Goal: Communication & Community: Answer question/provide support

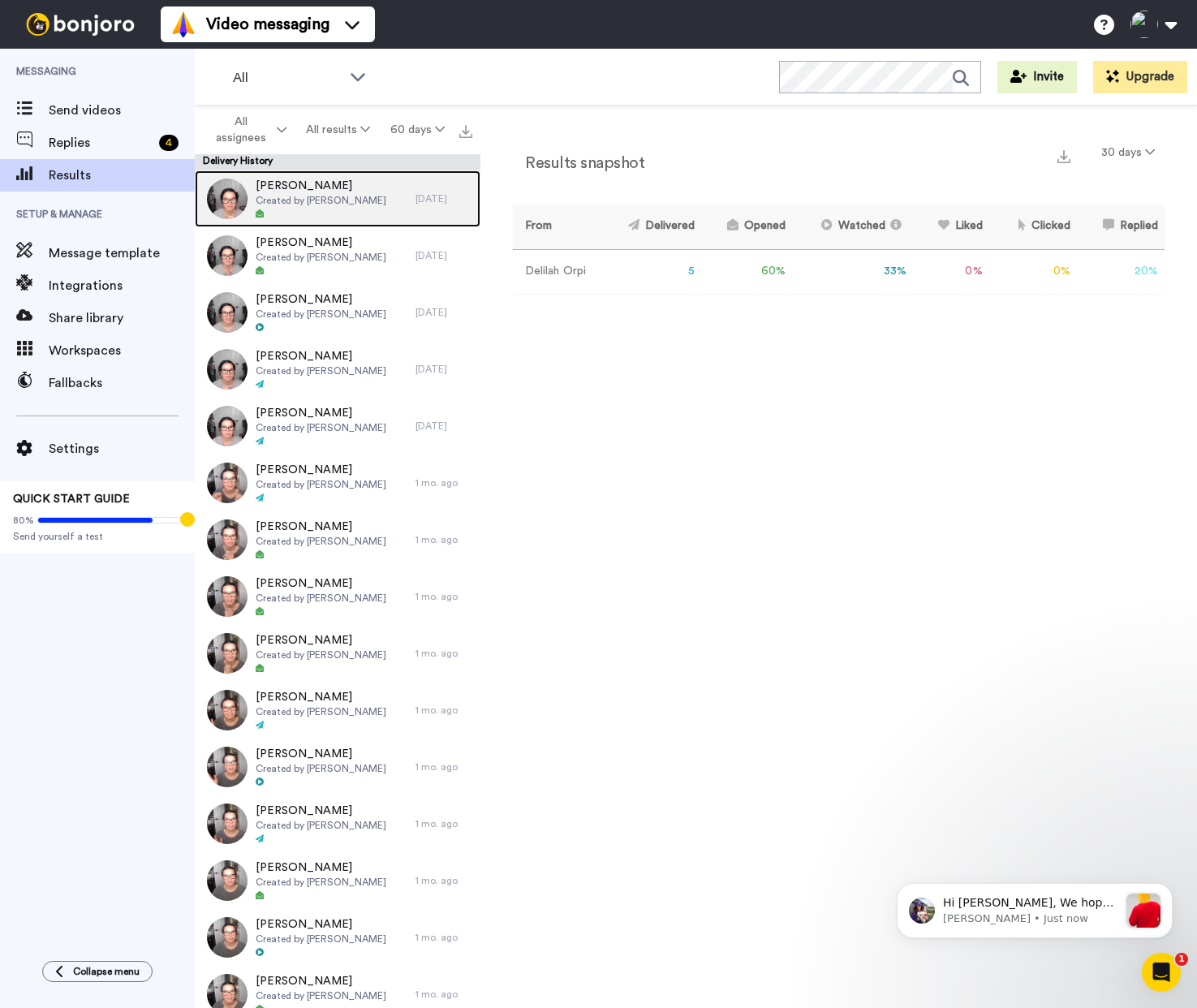
click at [343, 195] on span "Created by [PERSON_NAME]" at bounding box center [321, 201] width 131 height 13
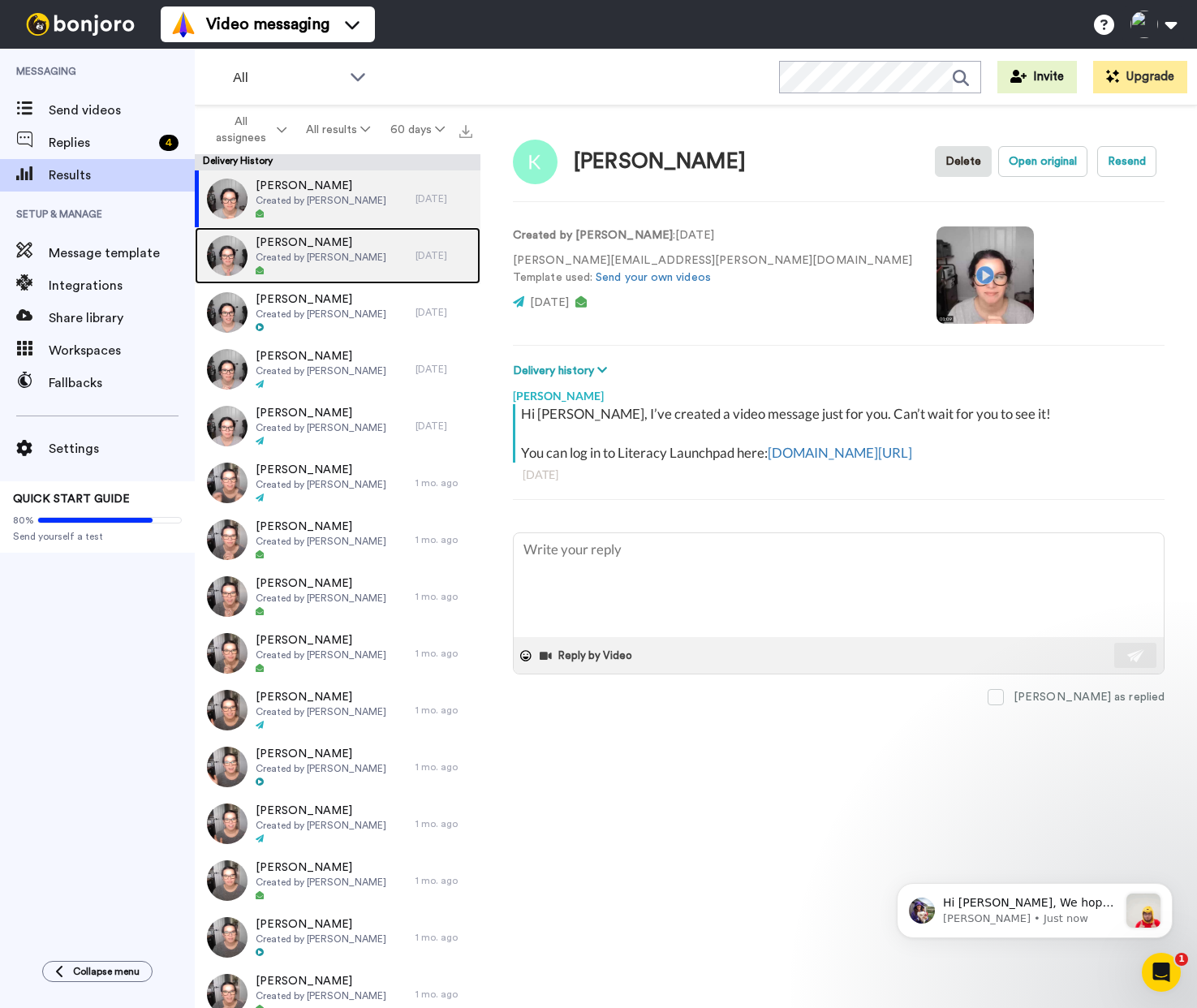
click at [324, 247] on span "[PERSON_NAME]" at bounding box center [321, 242] width 131 height 16
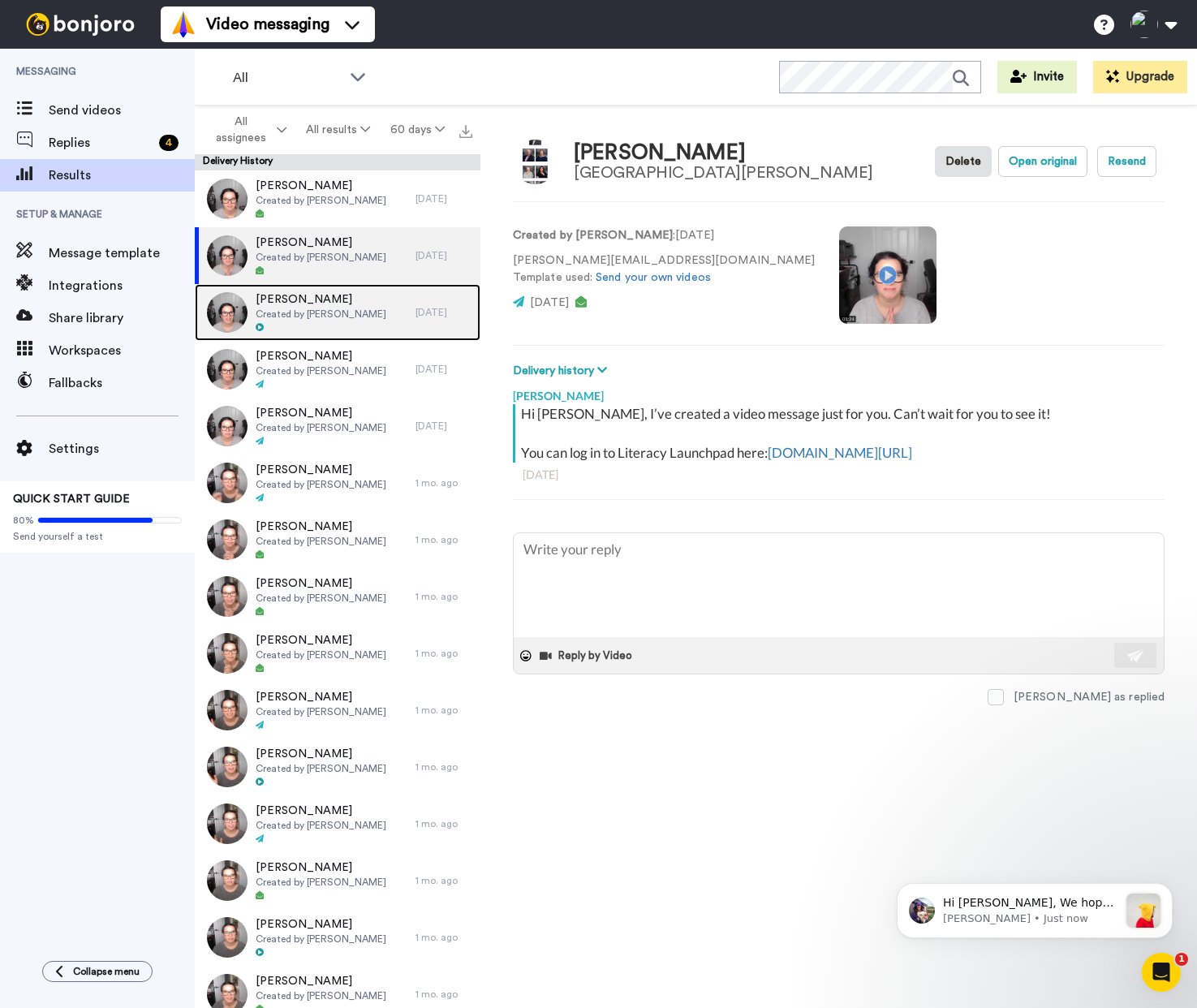
click at [346, 310] on span "Created by [PERSON_NAME]" at bounding box center [321, 314] width 131 height 13
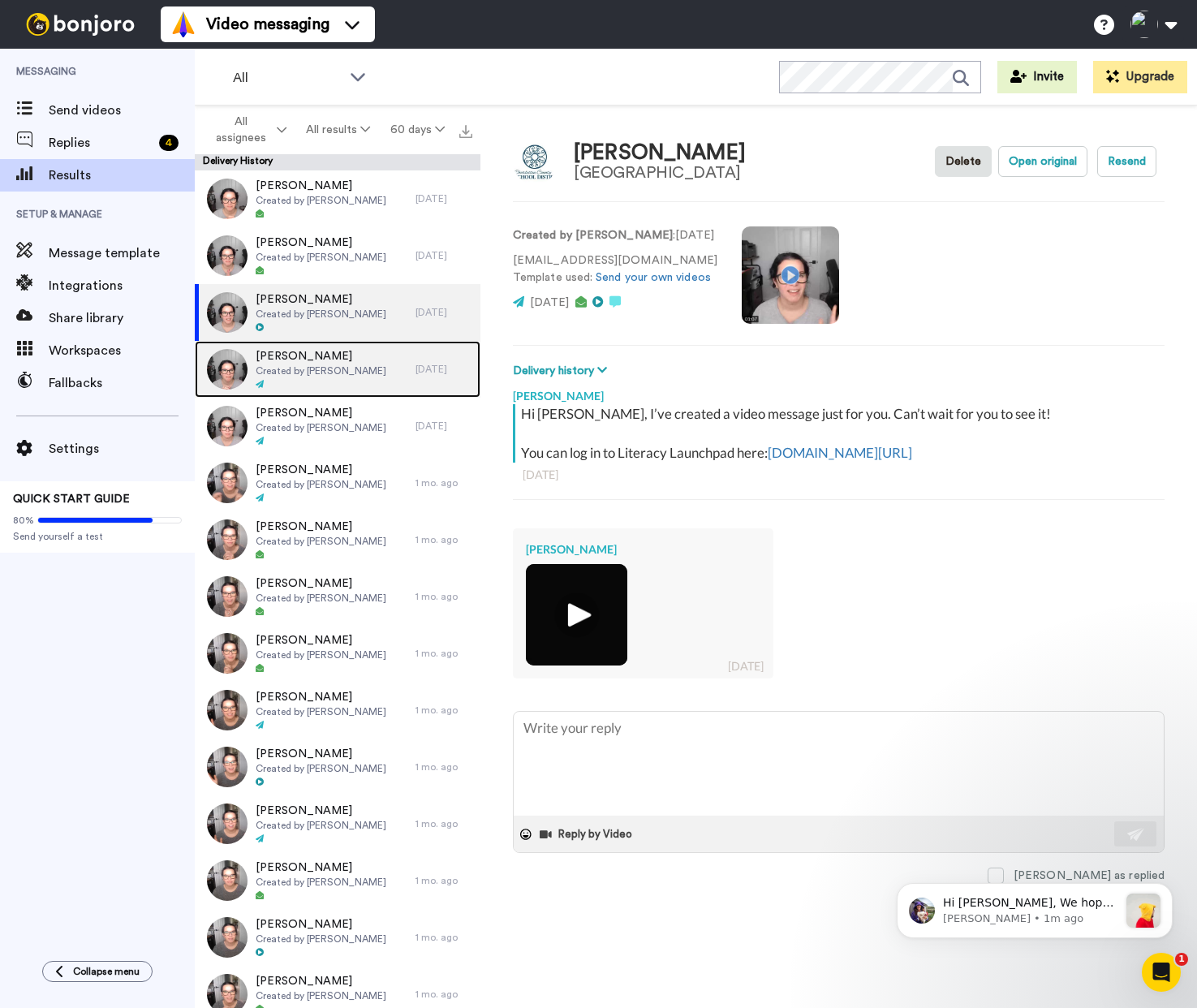
click at [332, 359] on span "[PERSON_NAME]" at bounding box center [321, 356] width 131 height 16
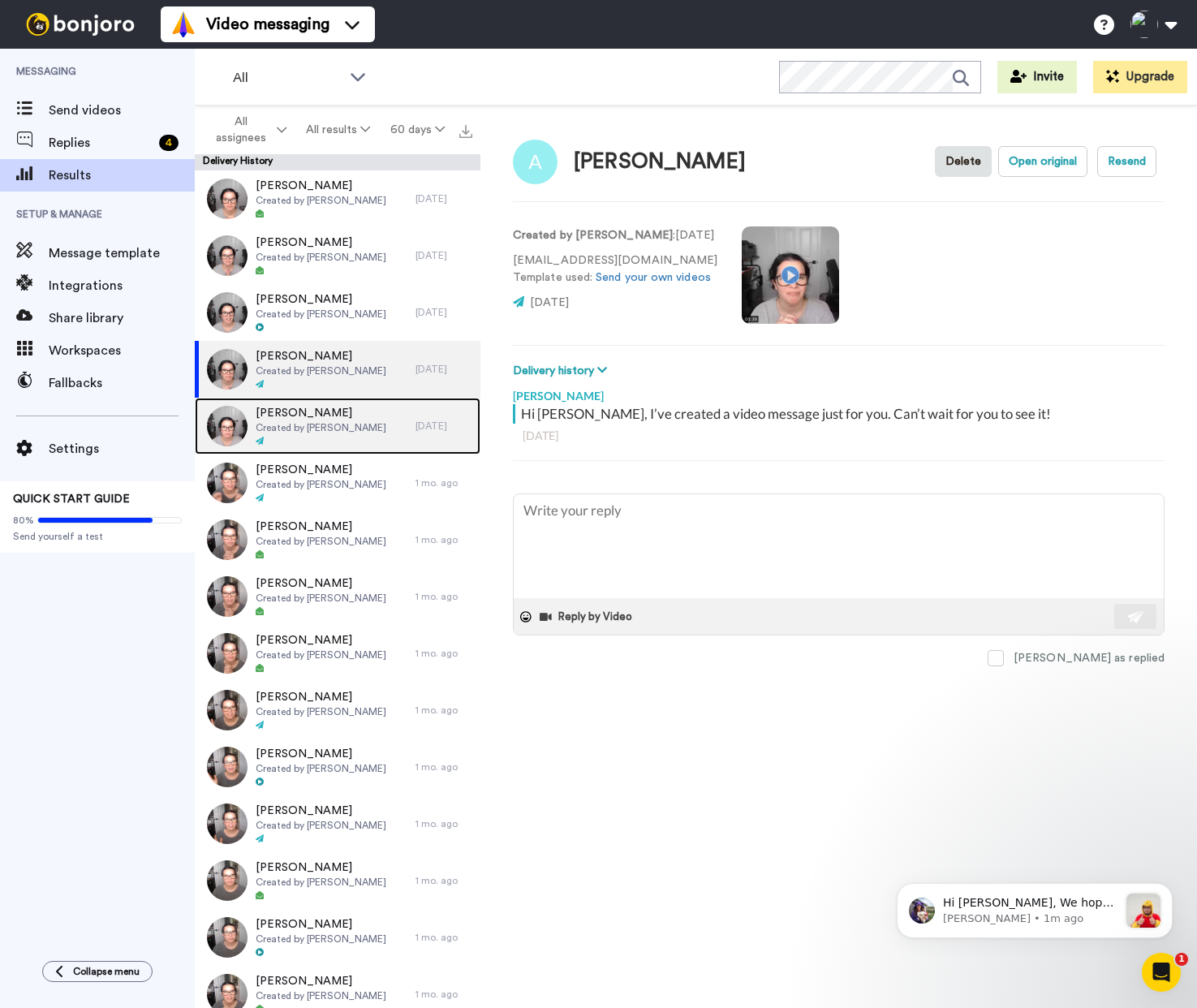
click at [308, 420] on span "Kathy" at bounding box center [321, 413] width 131 height 16
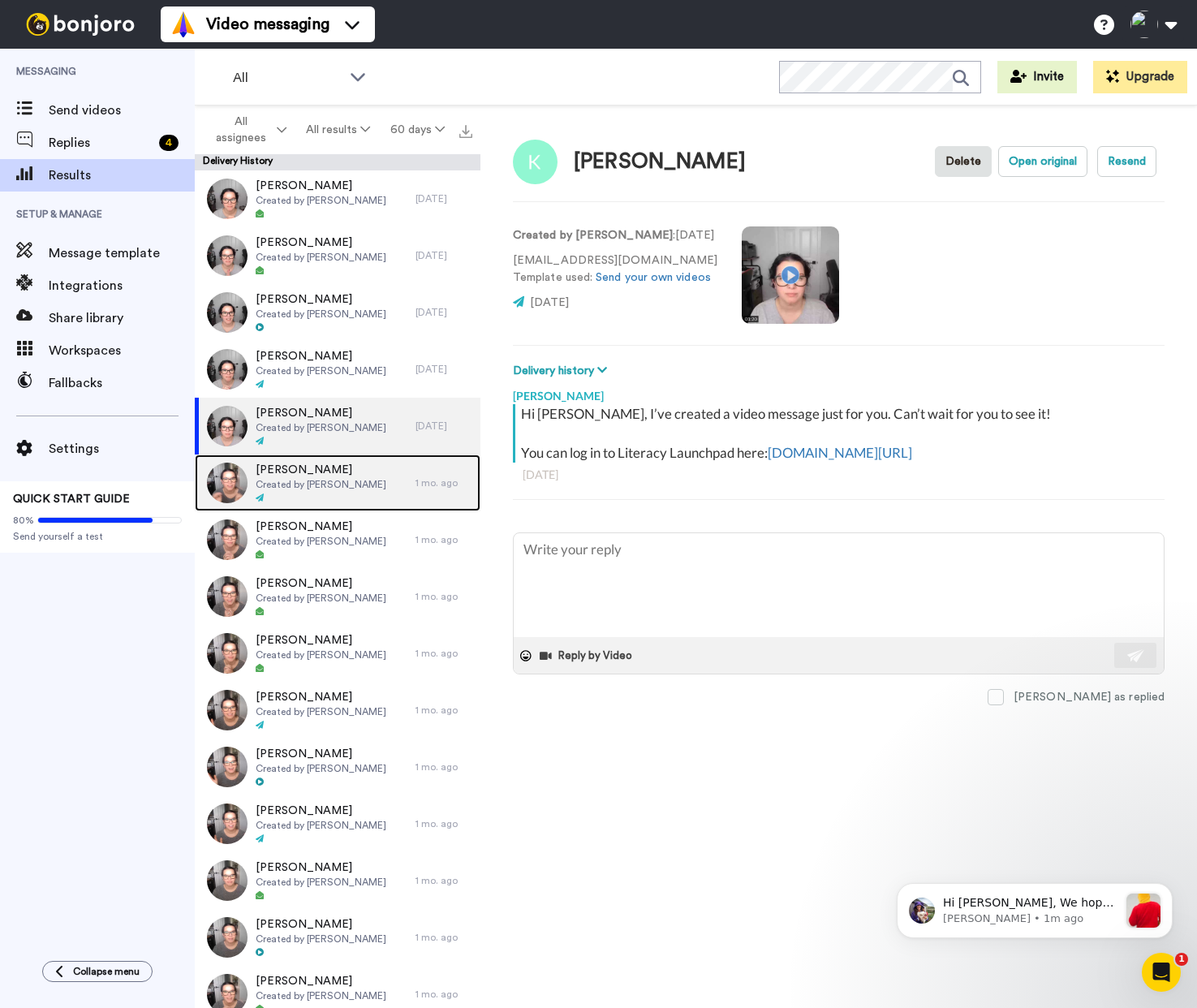
click at [327, 485] on span "Created by [PERSON_NAME]" at bounding box center [321, 484] width 131 height 13
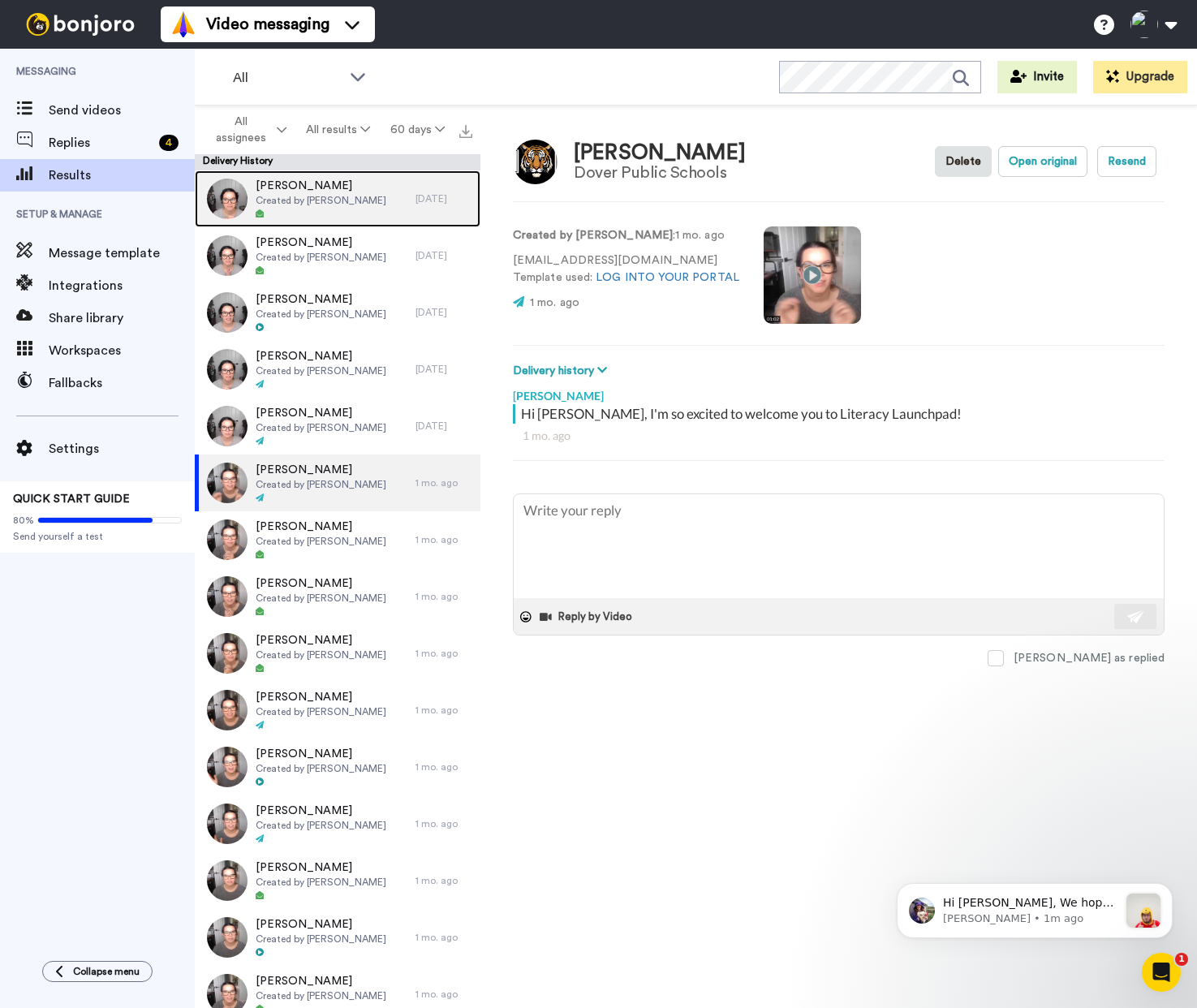
click at [353, 188] on span "[PERSON_NAME]" at bounding box center [321, 186] width 131 height 16
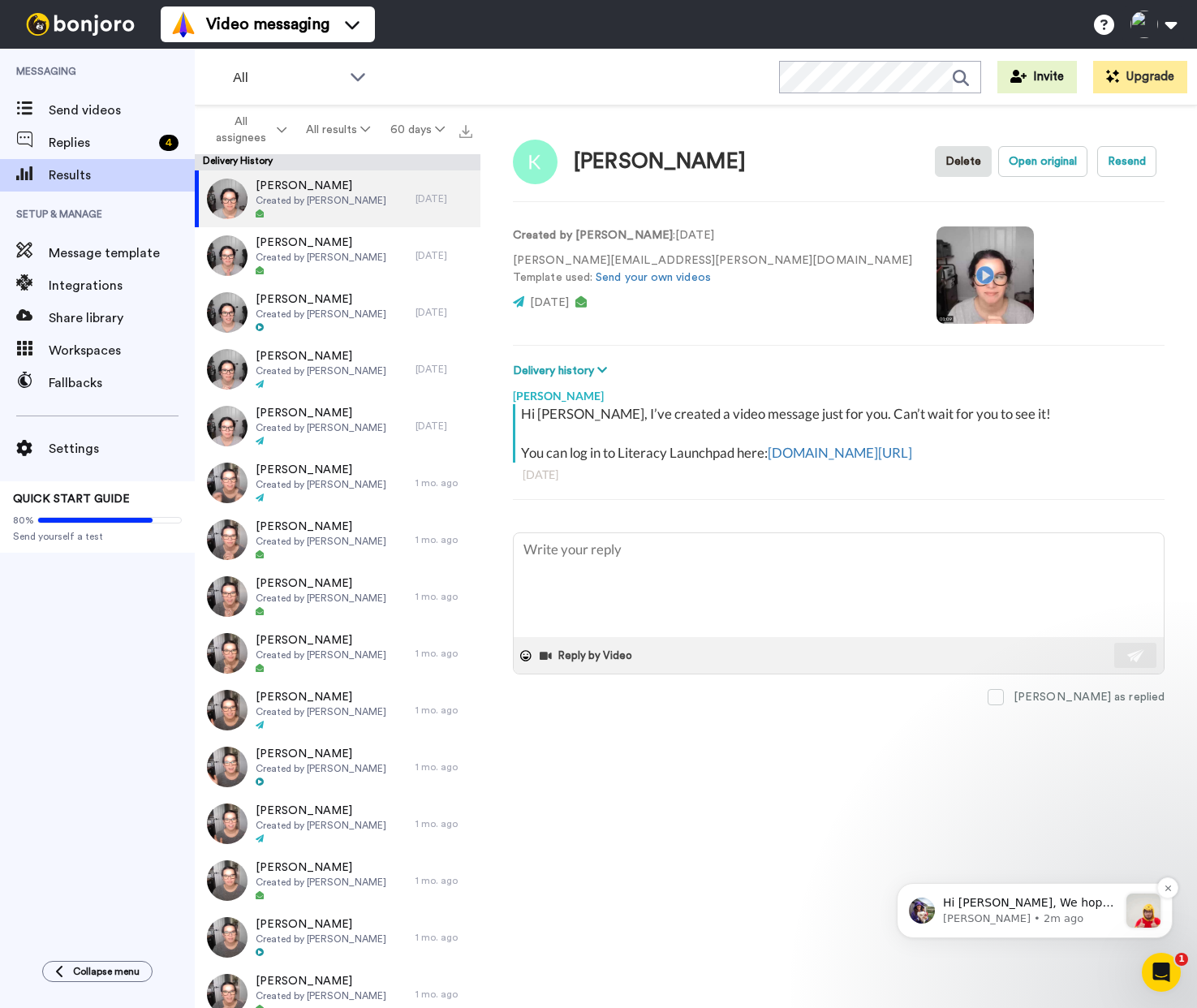
click at [1095, 899] on p "Hi Delilah, We hope you and your customers have been having a great time with B…" at bounding box center [1030, 903] width 175 height 16
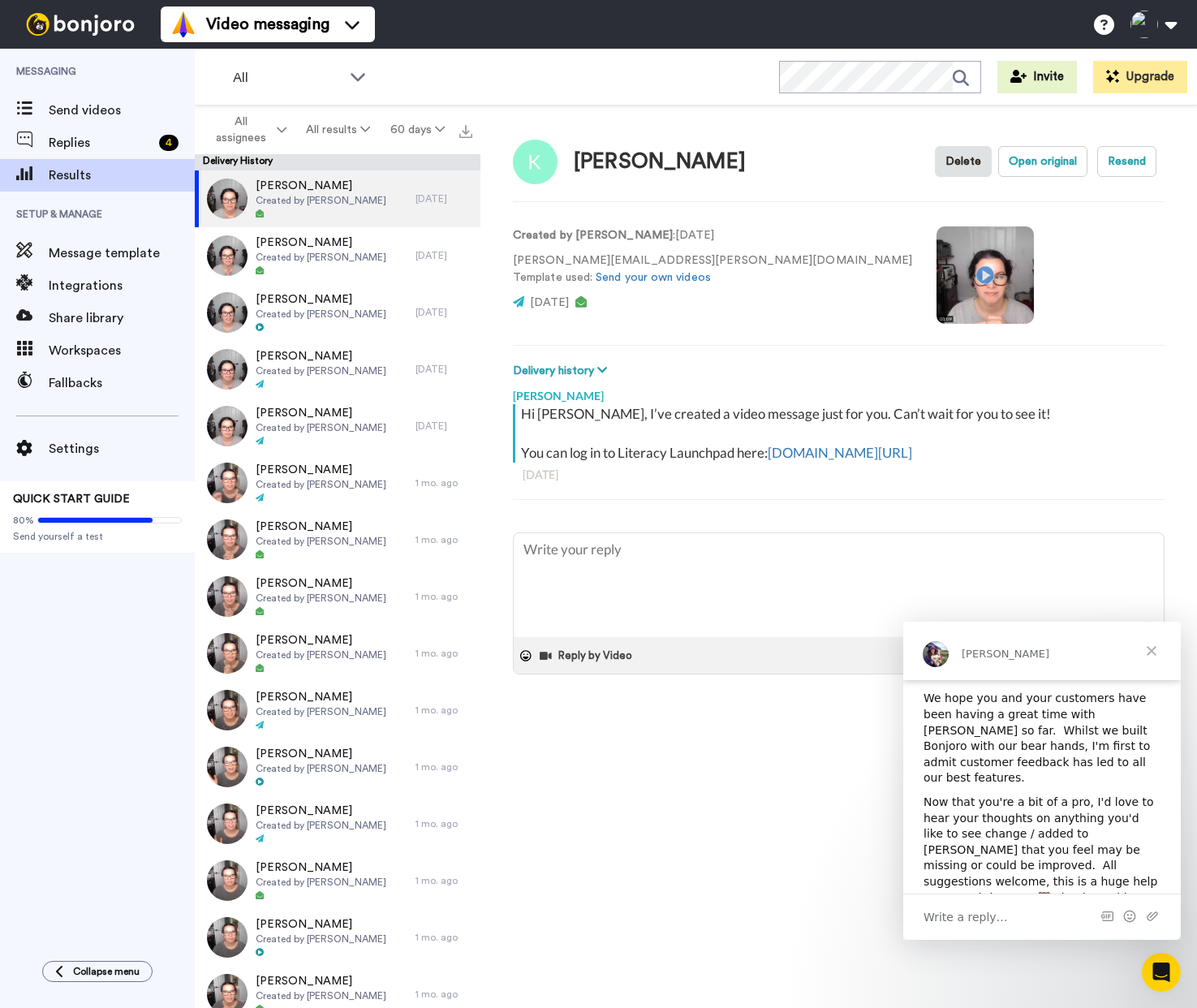
scroll to position [193, 0]
click at [1160, 650] on span "Close" at bounding box center [1151, 651] width 58 height 58
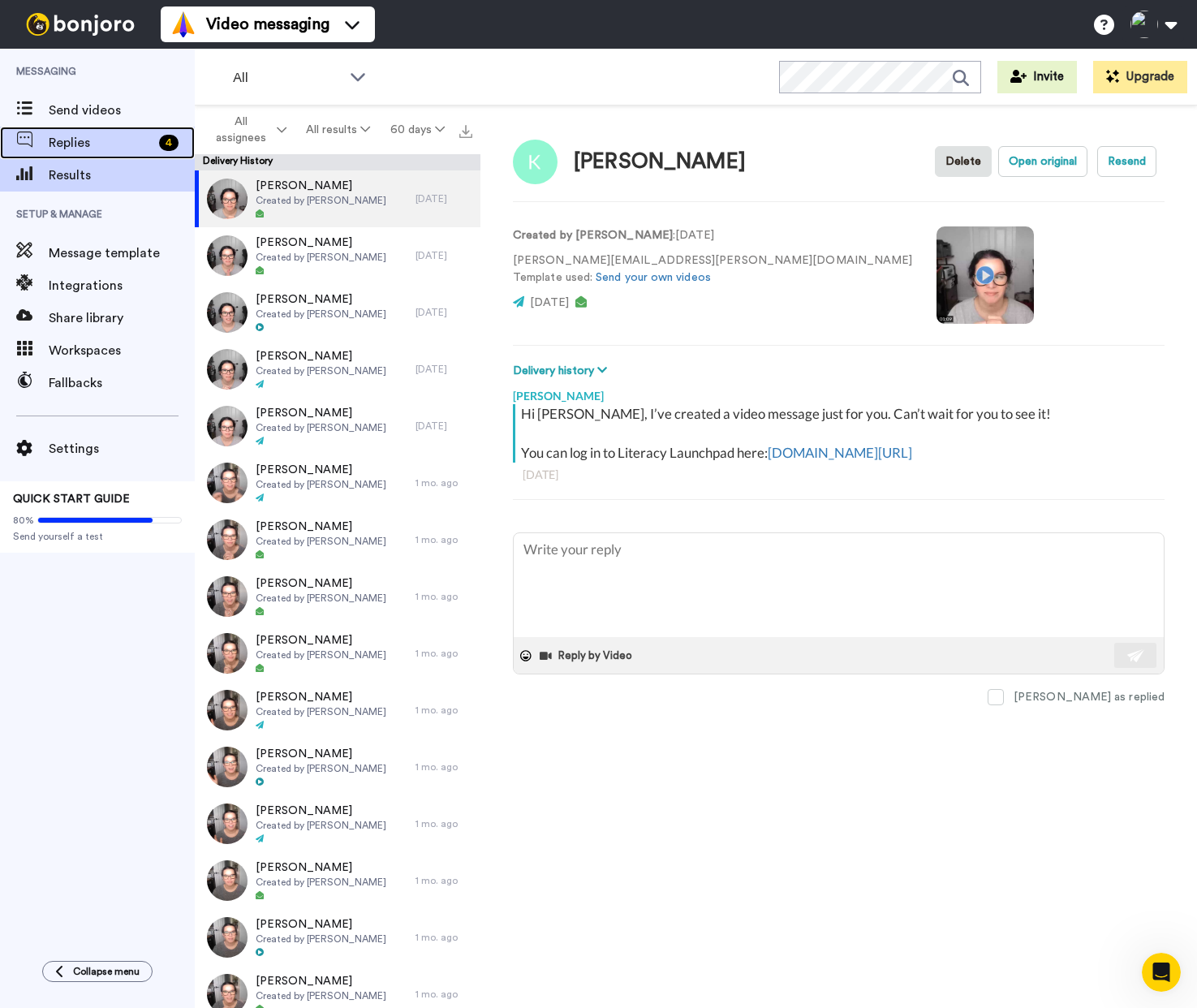
click at [58, 135] on span "Replies" at bounding box center [101, 143] width 104 height 19
type textarea "x"
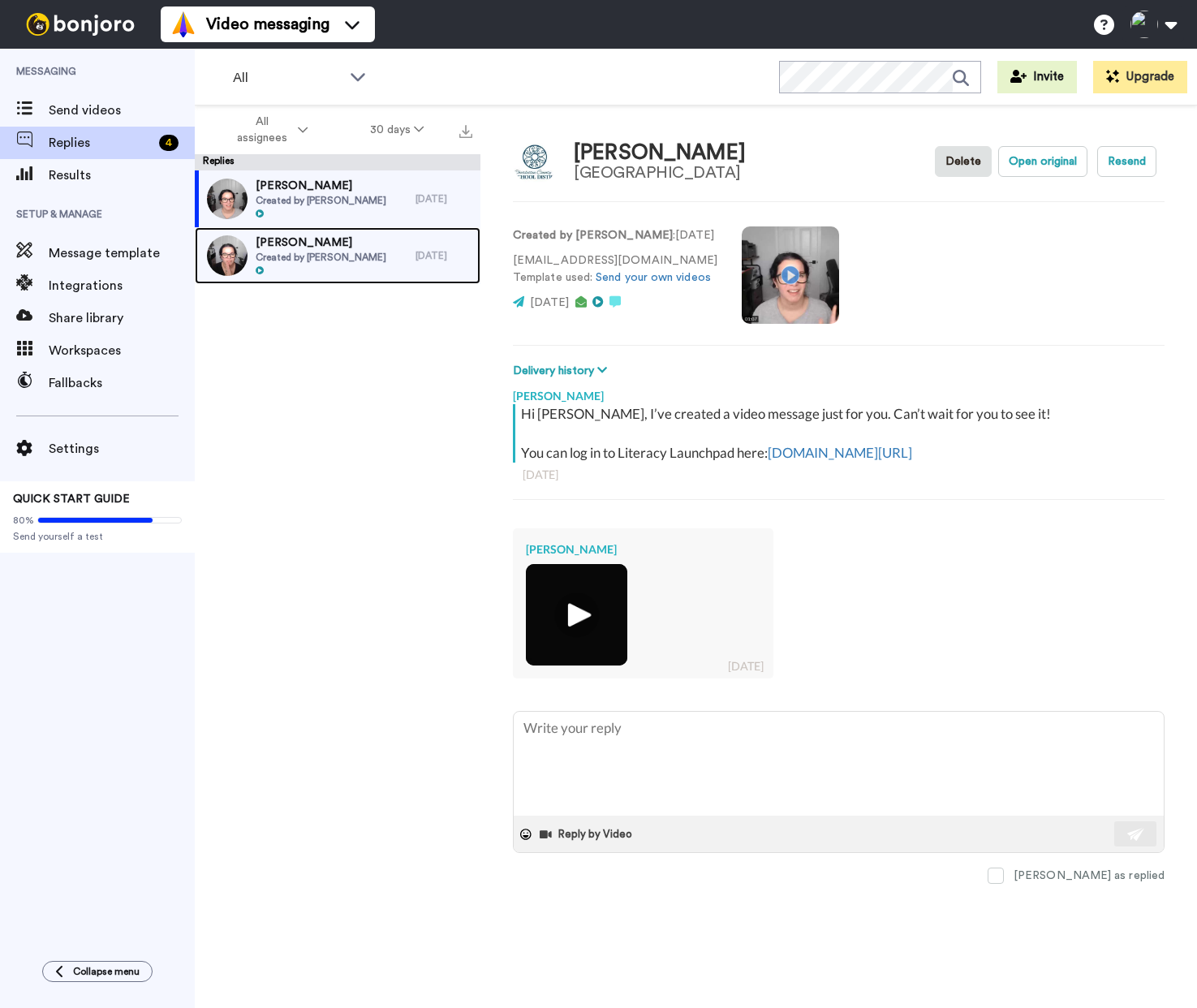
click at [330, 244] on span "Donna" at bounding box center [321, 242] width 131 height 16
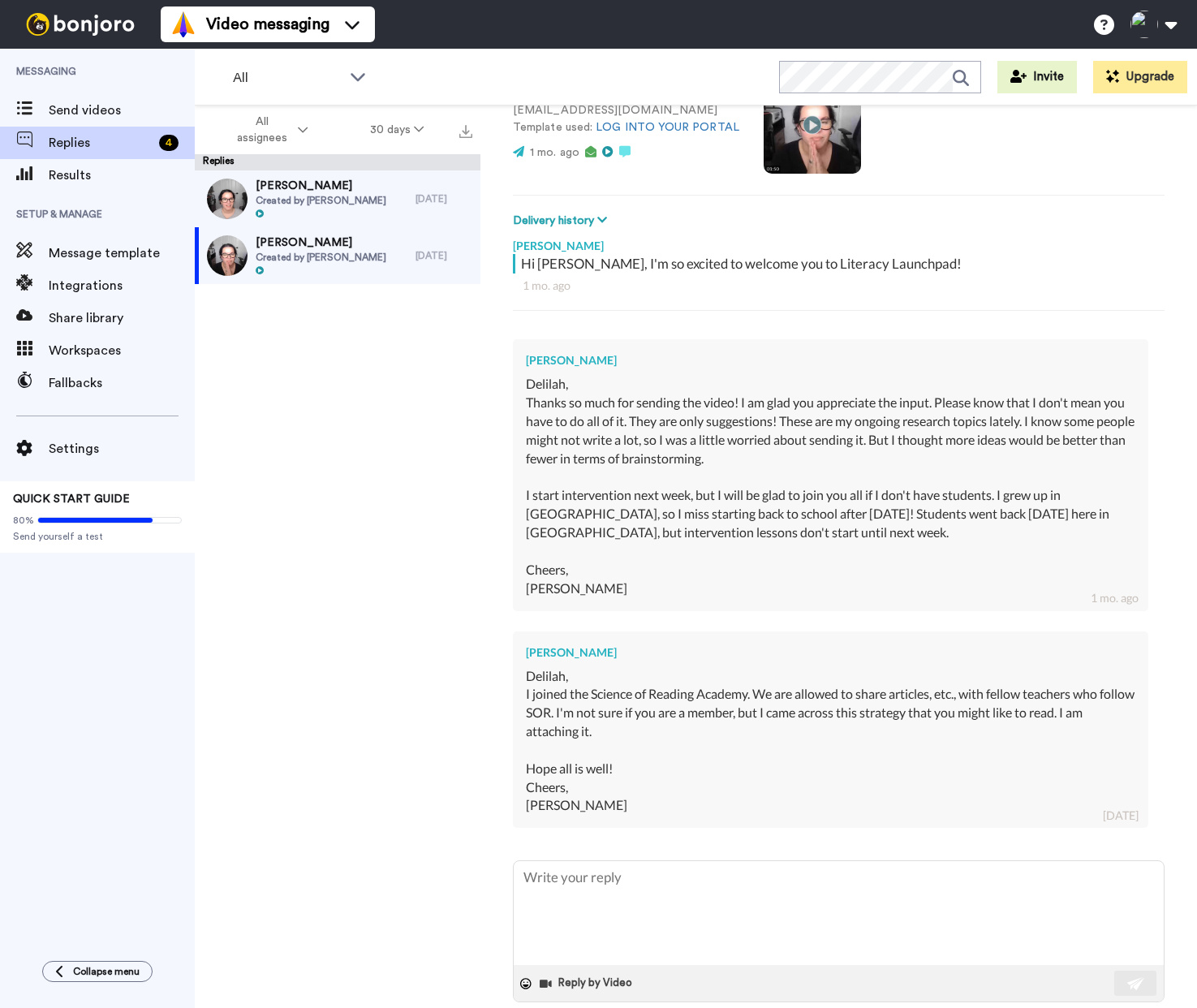
scroll to position [175, 0]
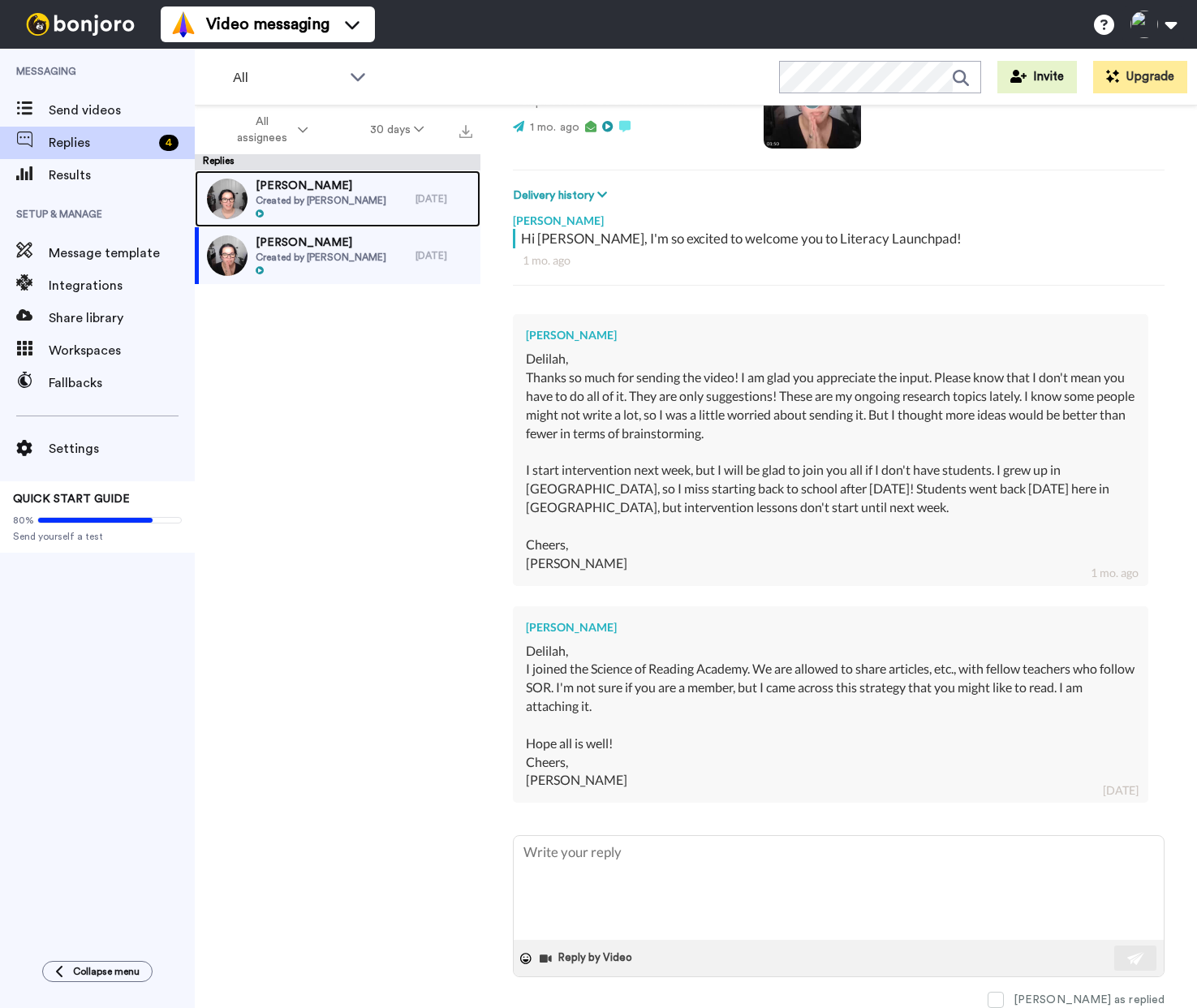
click at [339, 204] on span "Created by [PERSON_NAME]" at bounding box center [321, 201] width 131 height 13
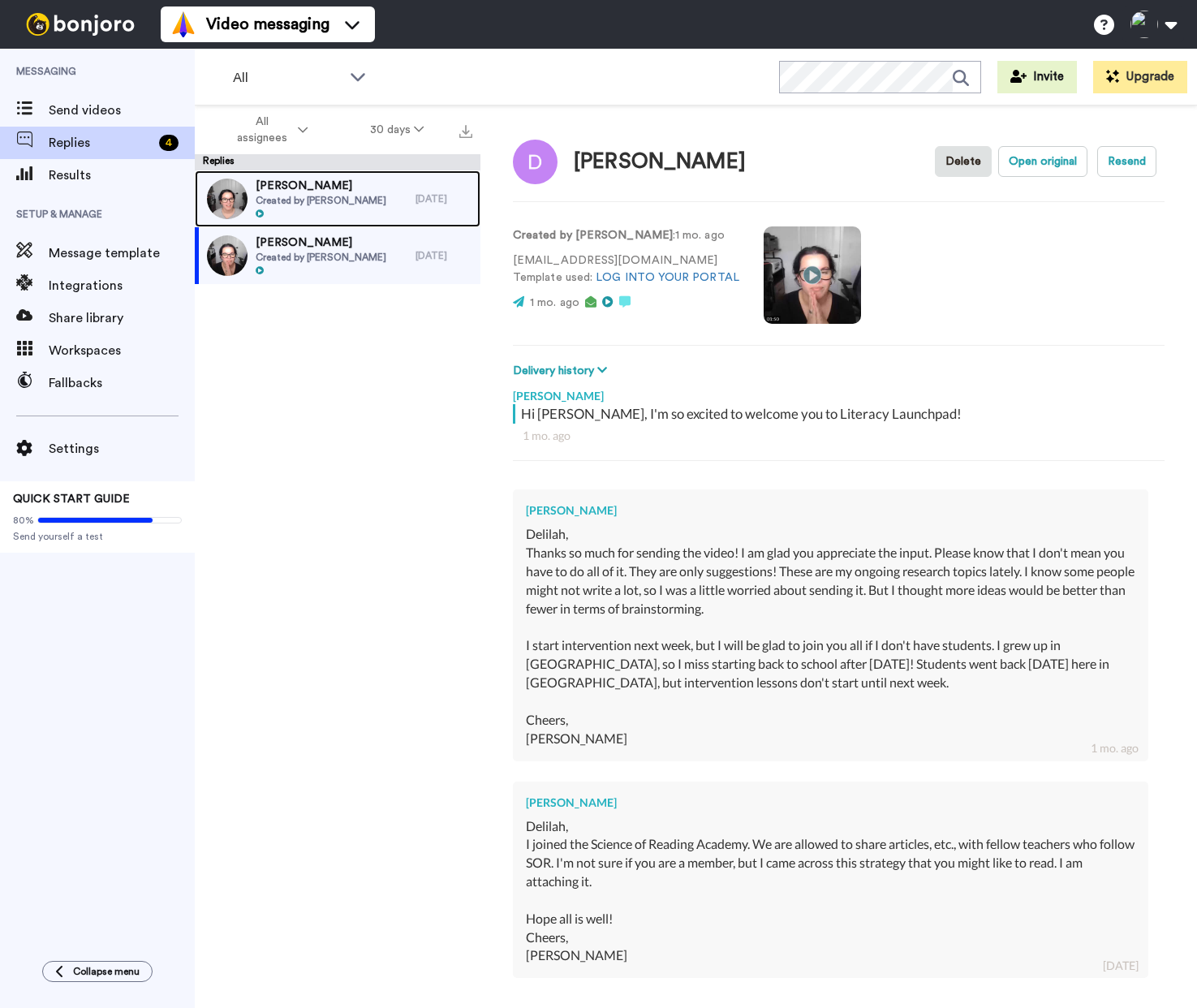
type textarea "x"
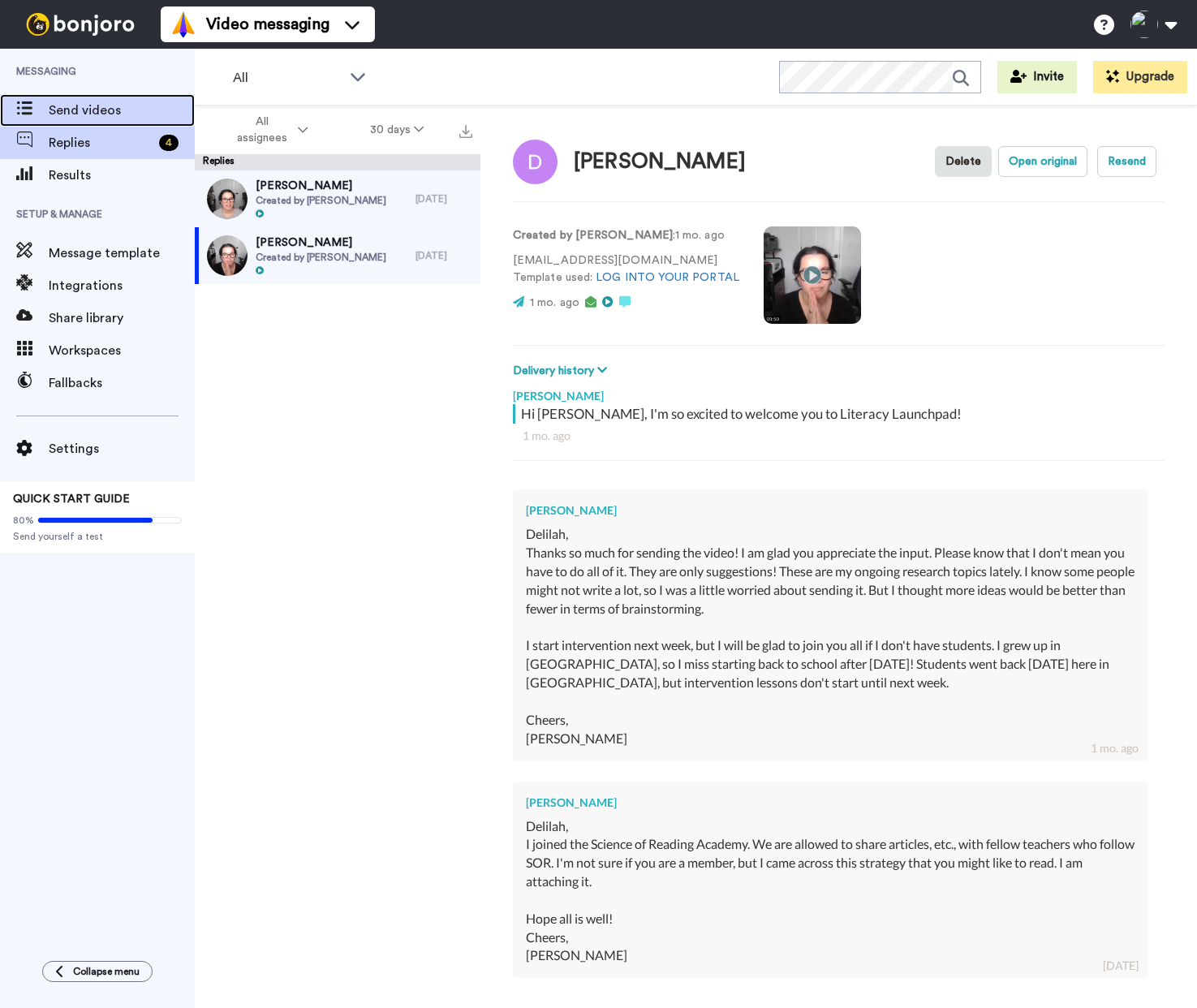
click at [84, 110] on span "Send videos" at bounding box center [121, 110] width 146 height 19
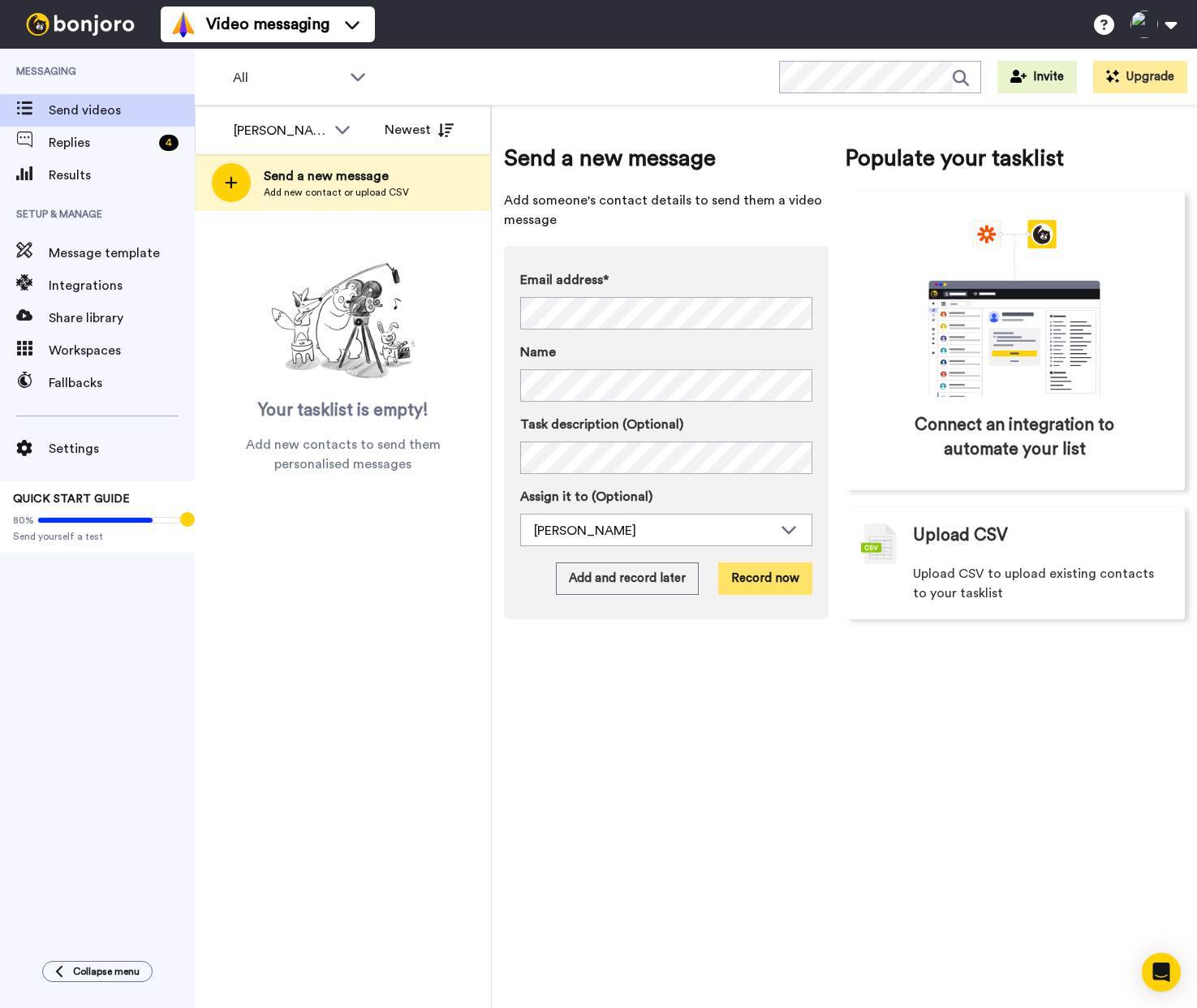
click at [772, 577] on button "Record now" at bounding box center [765, 579] width 95 height 33
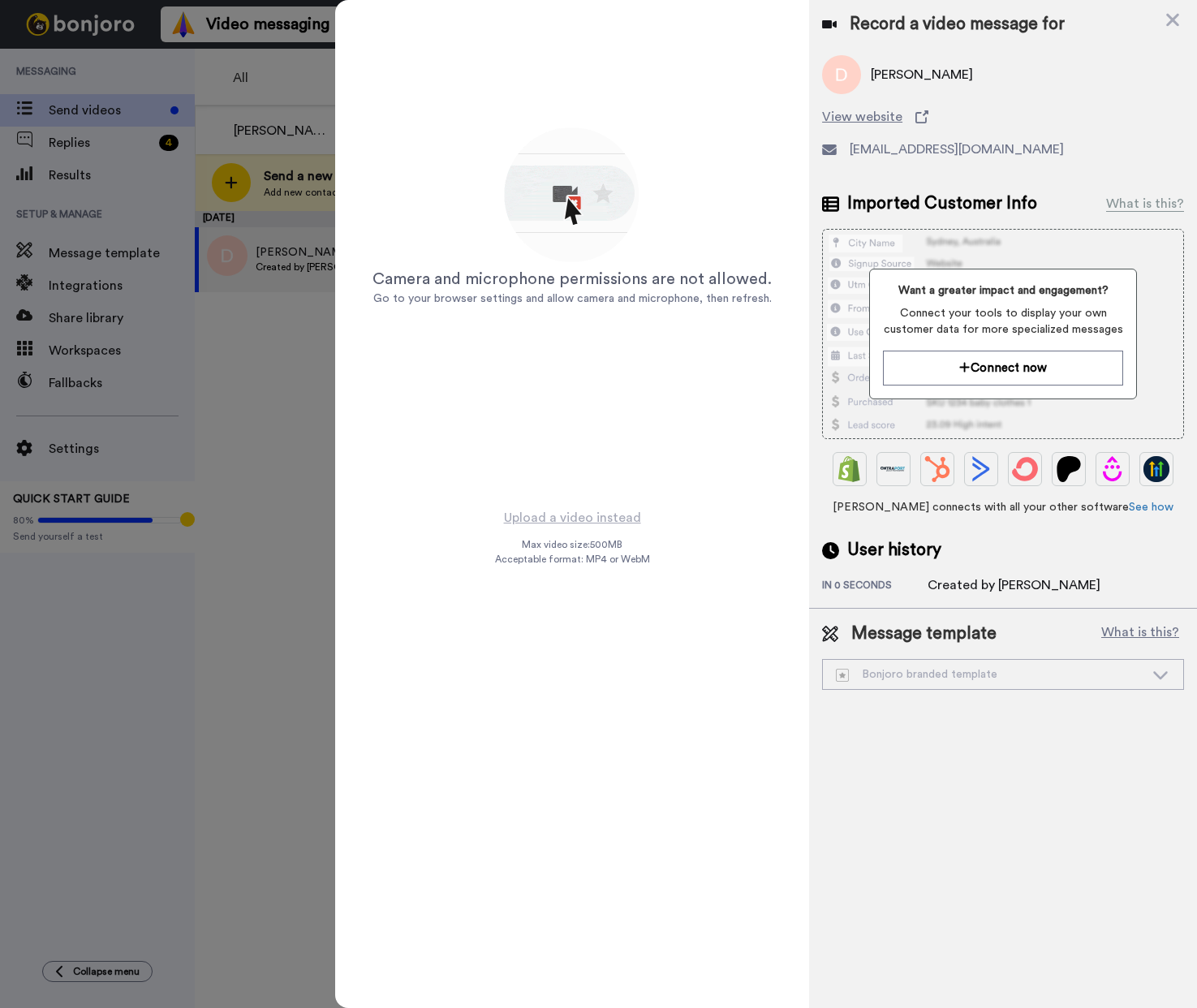
click at [1173, 15] on icon at bounding box center [1172, 19] width 16 height 20
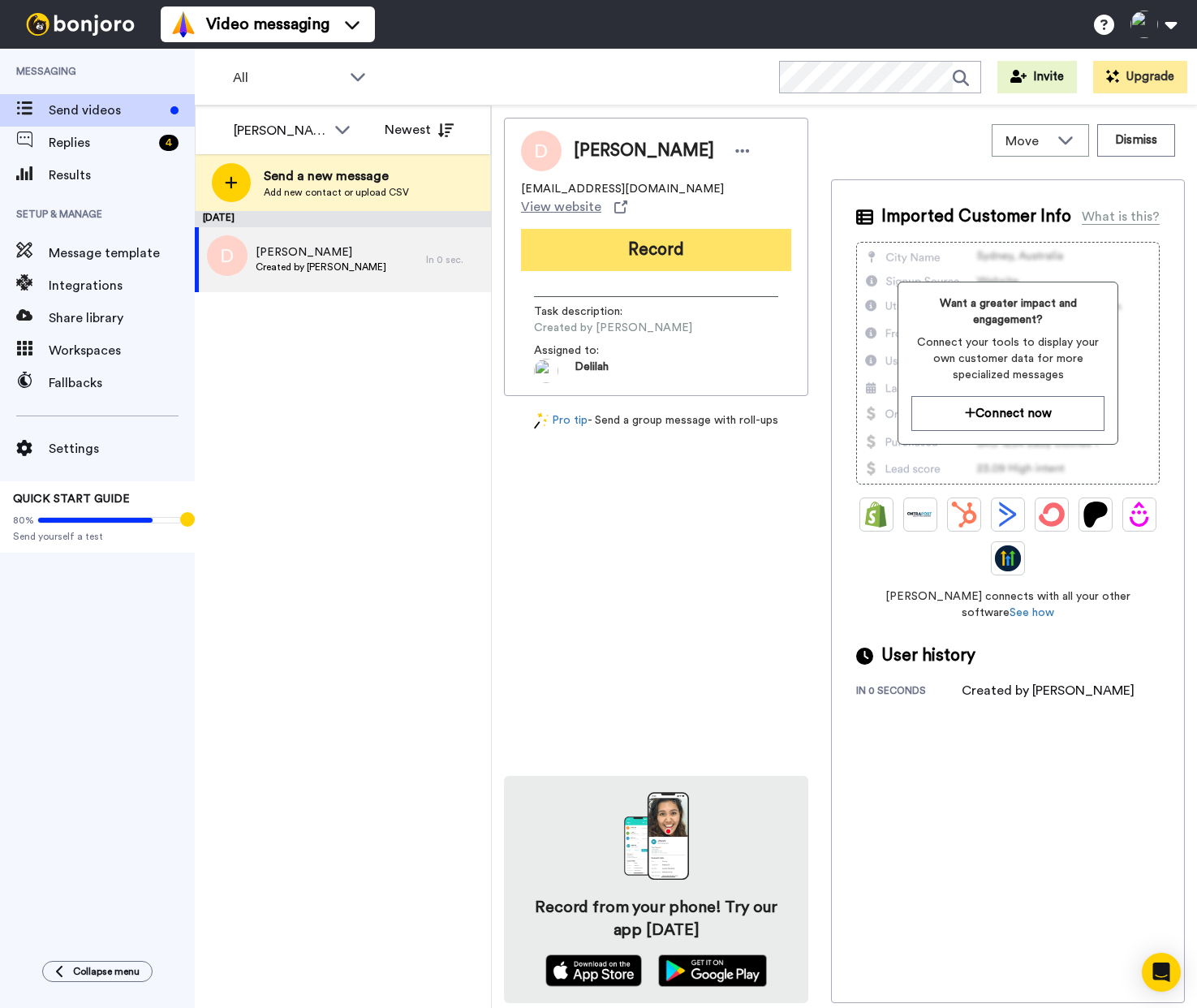
click at [633, 229] on button "Record" at bounding box center [656, 250] width 270 height 42
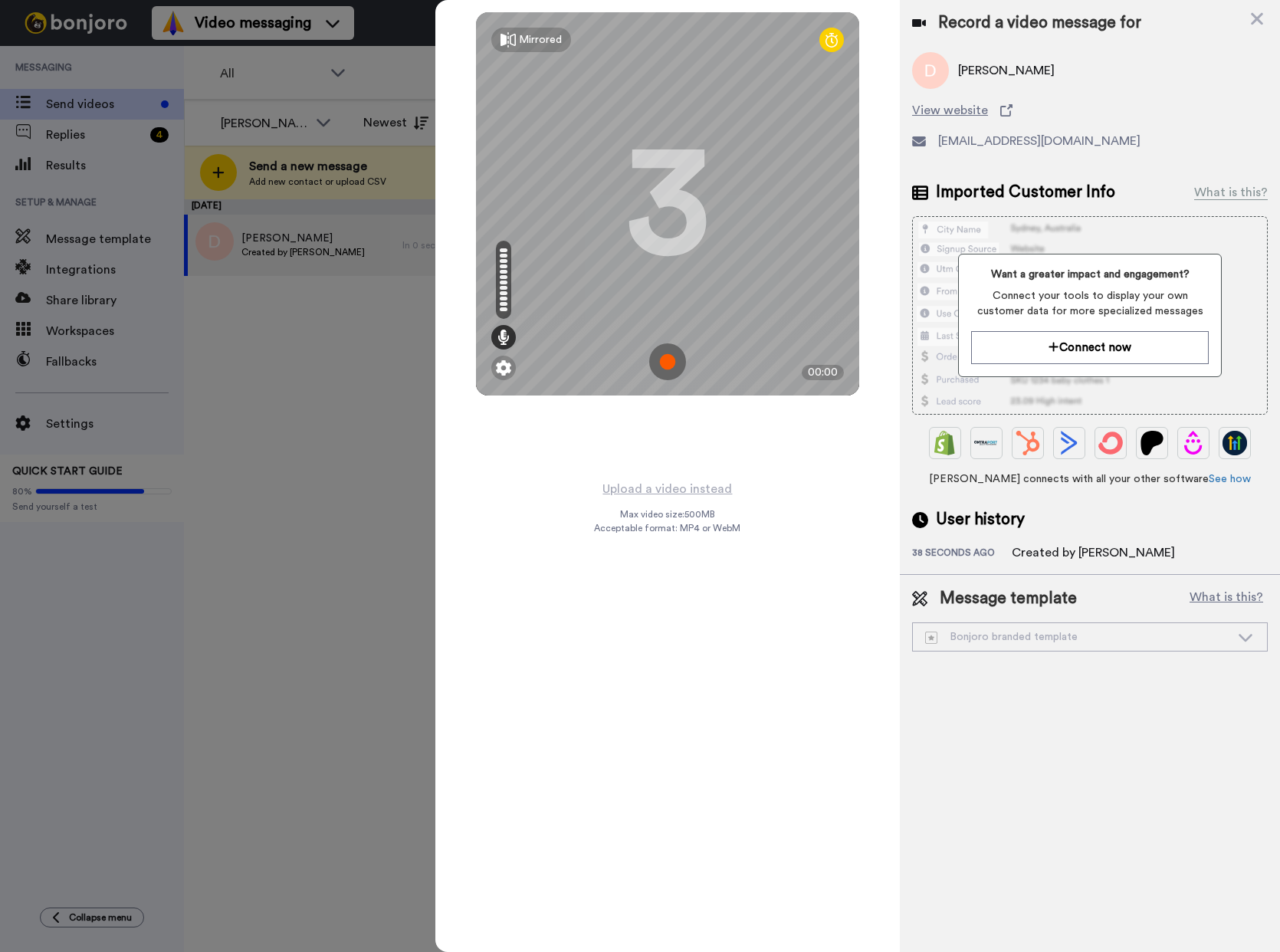
click at [663, 355] on img at bounding box center [668, 362] width 37 height 37
click at [667, 360] on img at bounding box center [668, 362] width 37 height 37
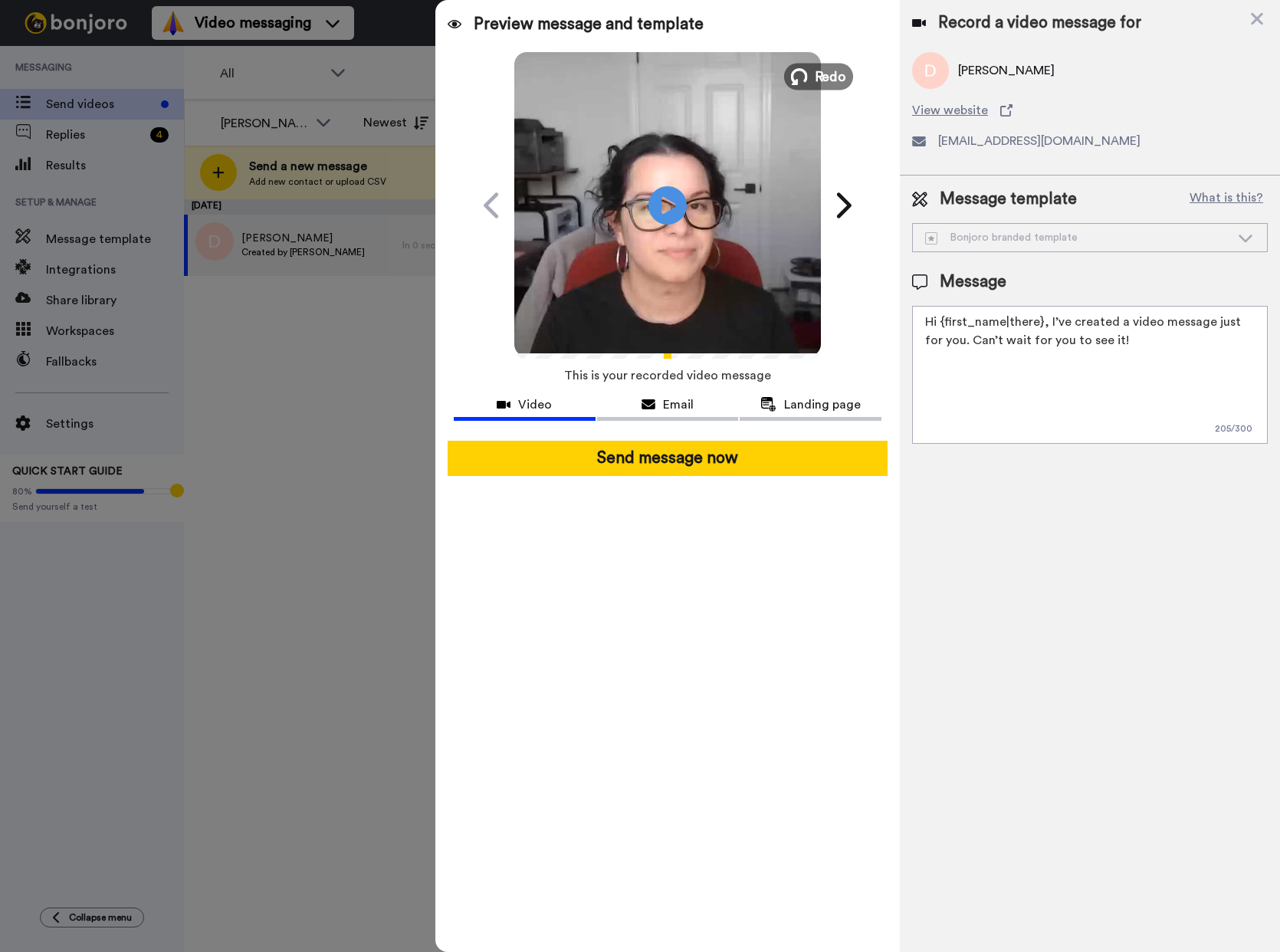
click at [809, 65] on button "Redo" at bounding box center [819, 76] width 69 height 27
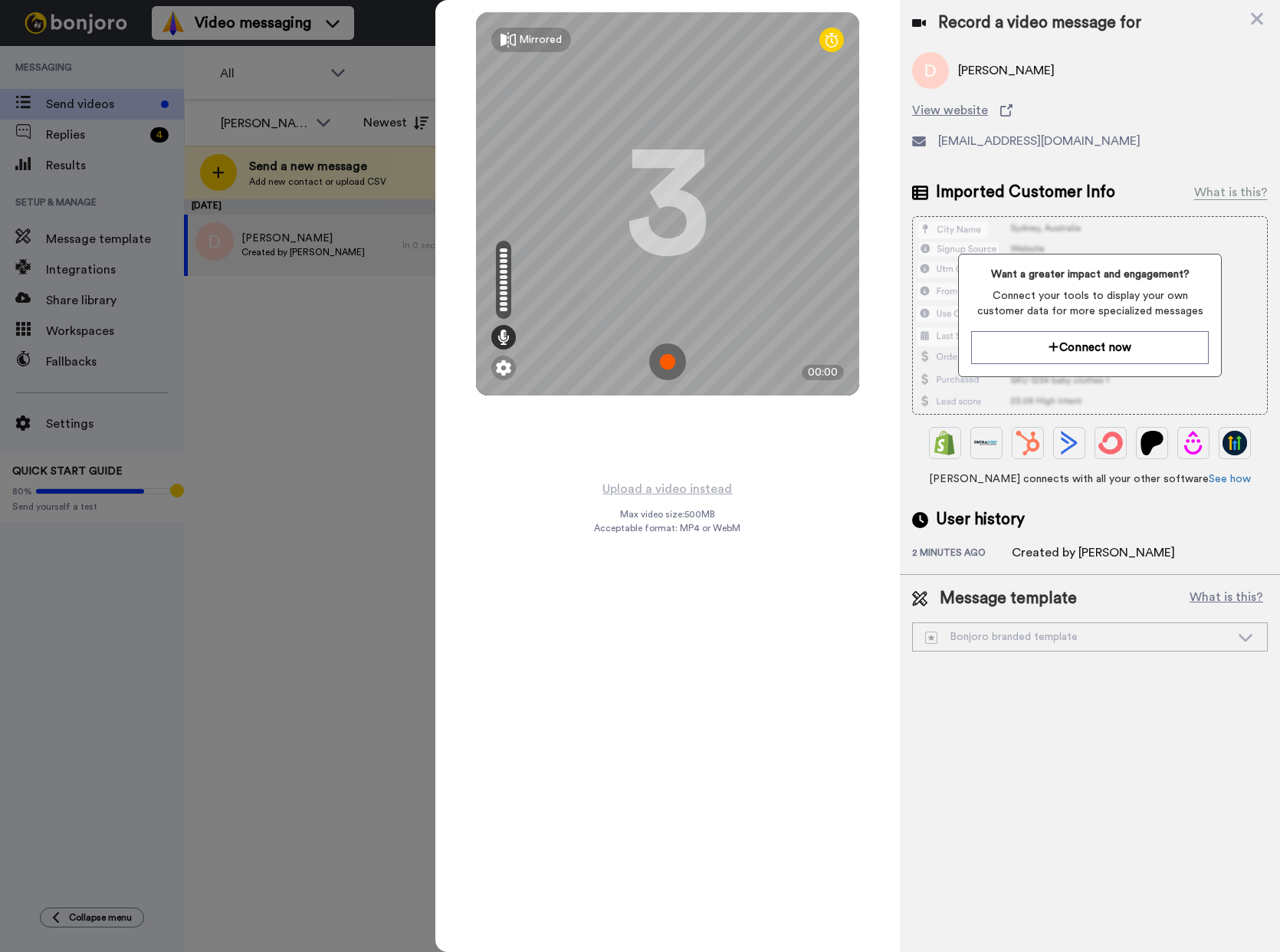
click at [668, 361] on img at bounding box center [668, 362] width 37 height 37
click at [665, 356] on img at bounding box center [668, 362] width 37 height 37
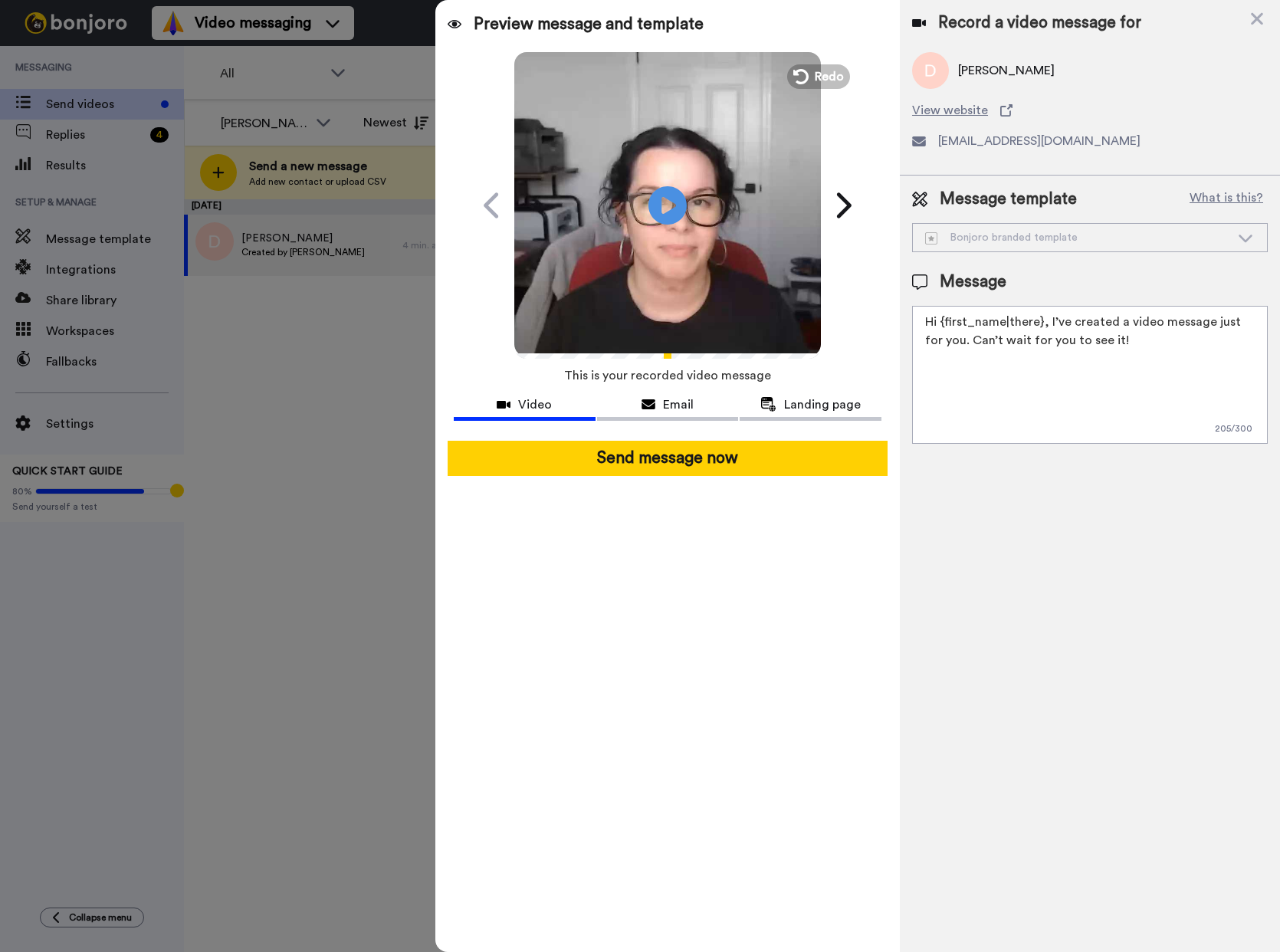
click at [1109, 340] on textarea "Hi {first_name|there}, I’ve created a video message just for you. Can’t wait fo…" at bounding box center [1090, 375] width 355 height 138
click at [1130, 240] on icon at bounding box center [1245, 238] width 14 height 8
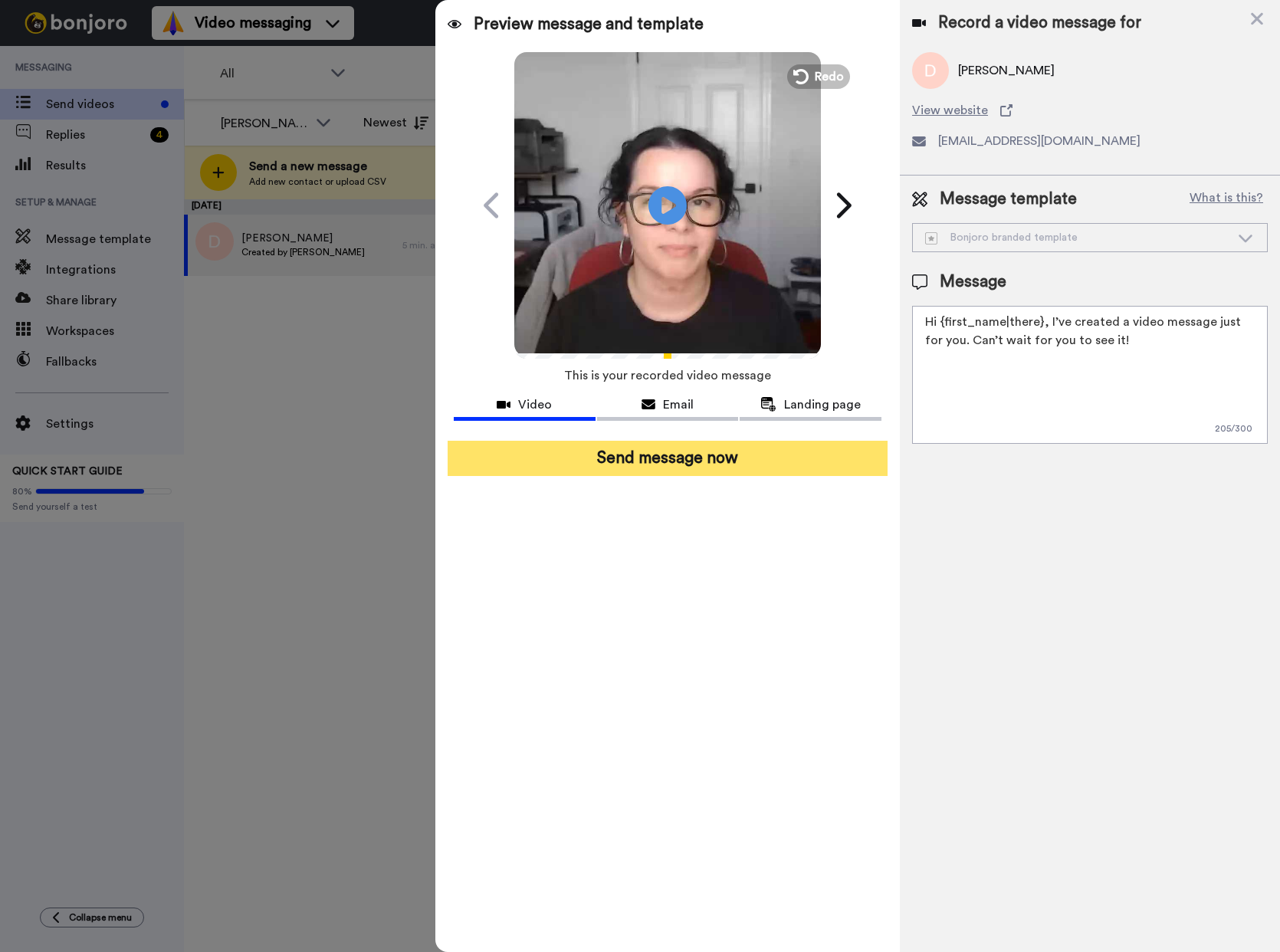
click at [672, 457] on button "Send message now" at bounding box center [667, 458] width 440 height 35
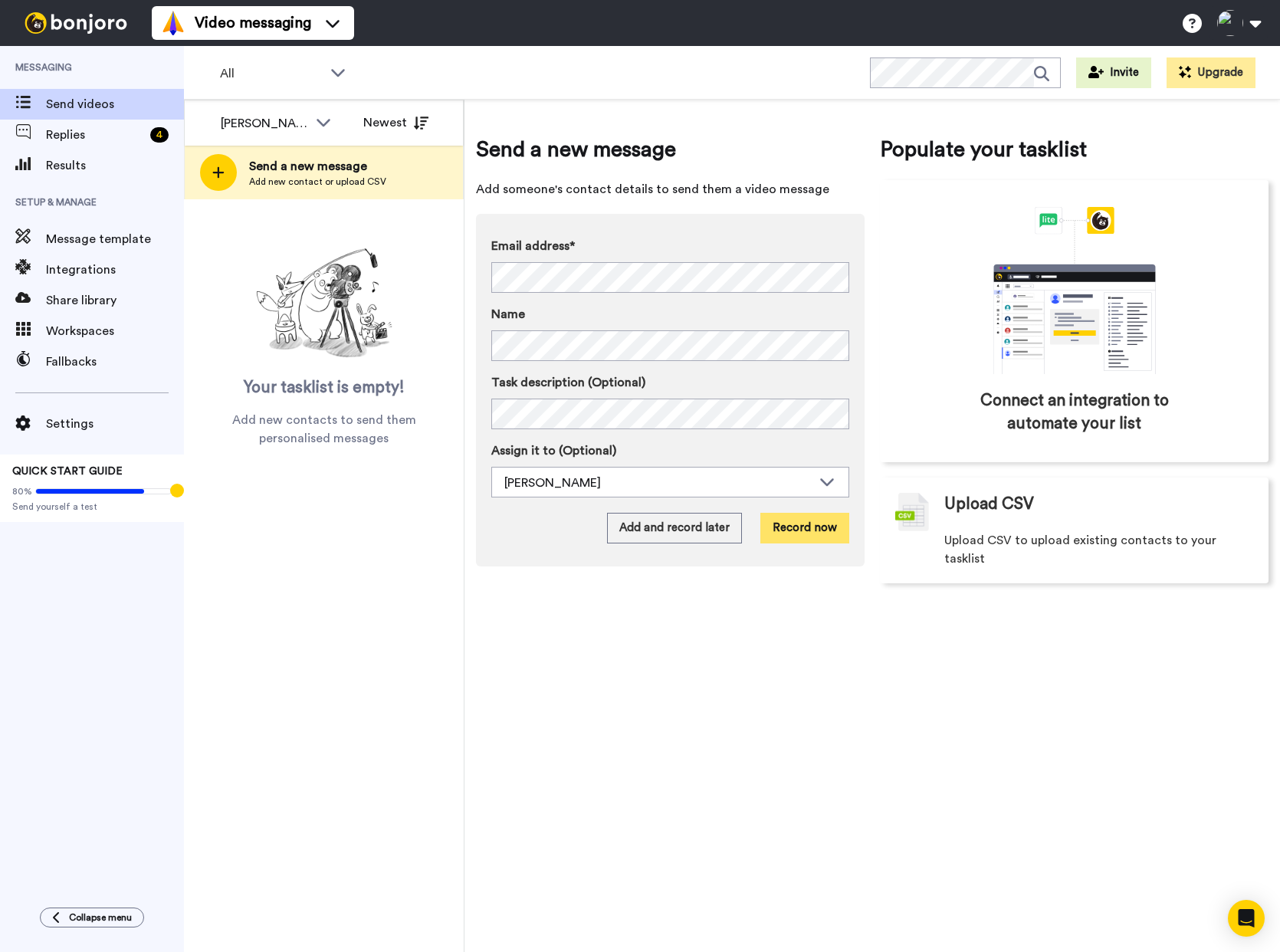
click at [809, 530] on button "Record now" at bounding box center [804, 528] width 89 height 31
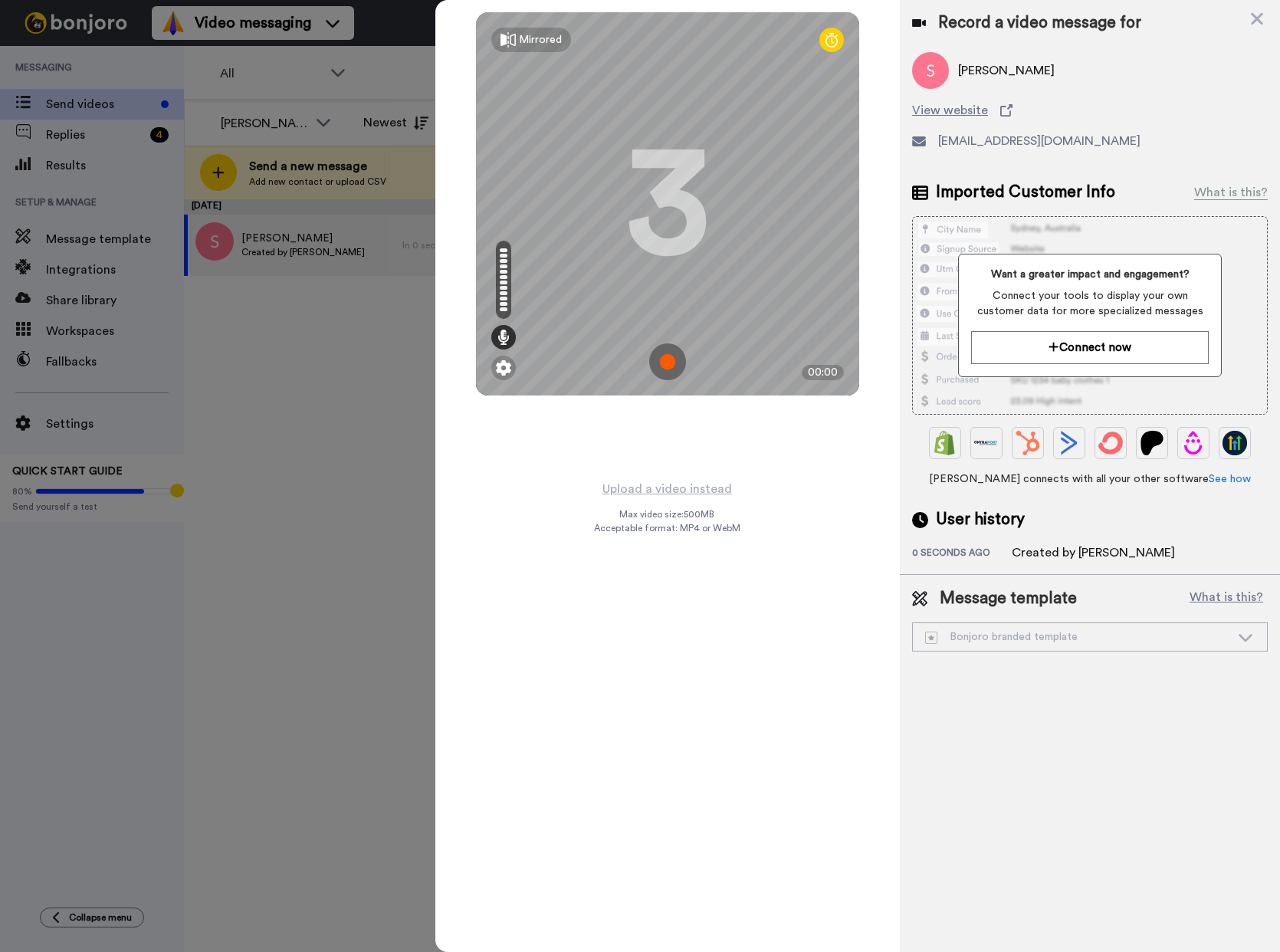
click at [672, 360] on img at bounding box center [668, 362] width 37 height 37
click at [663, 355] on img at bounding box center [668, 362] width 37 height 37
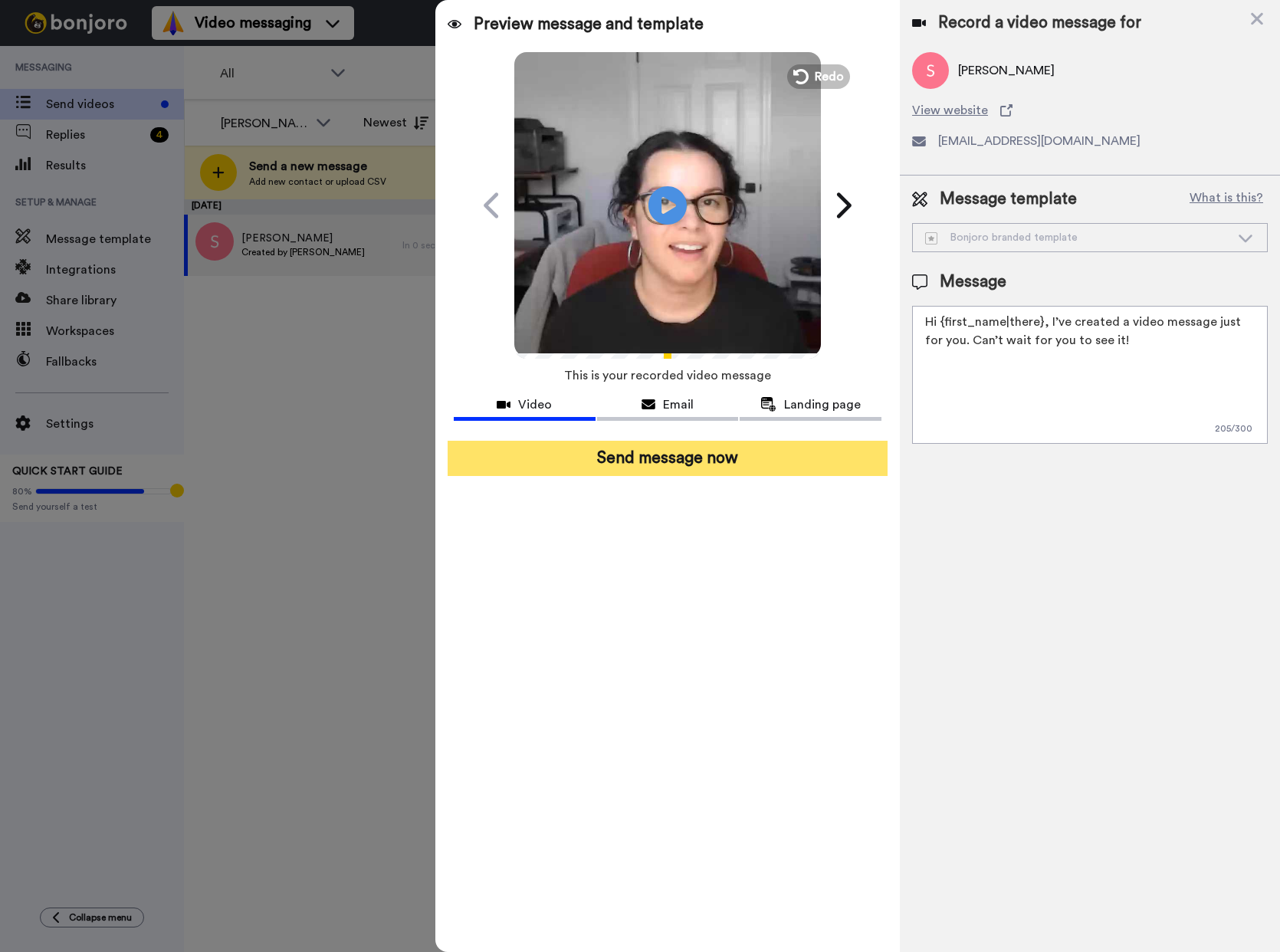
click at [651, 461] on button "Send message now" at bounding box center [667, 458] width 440 height 35
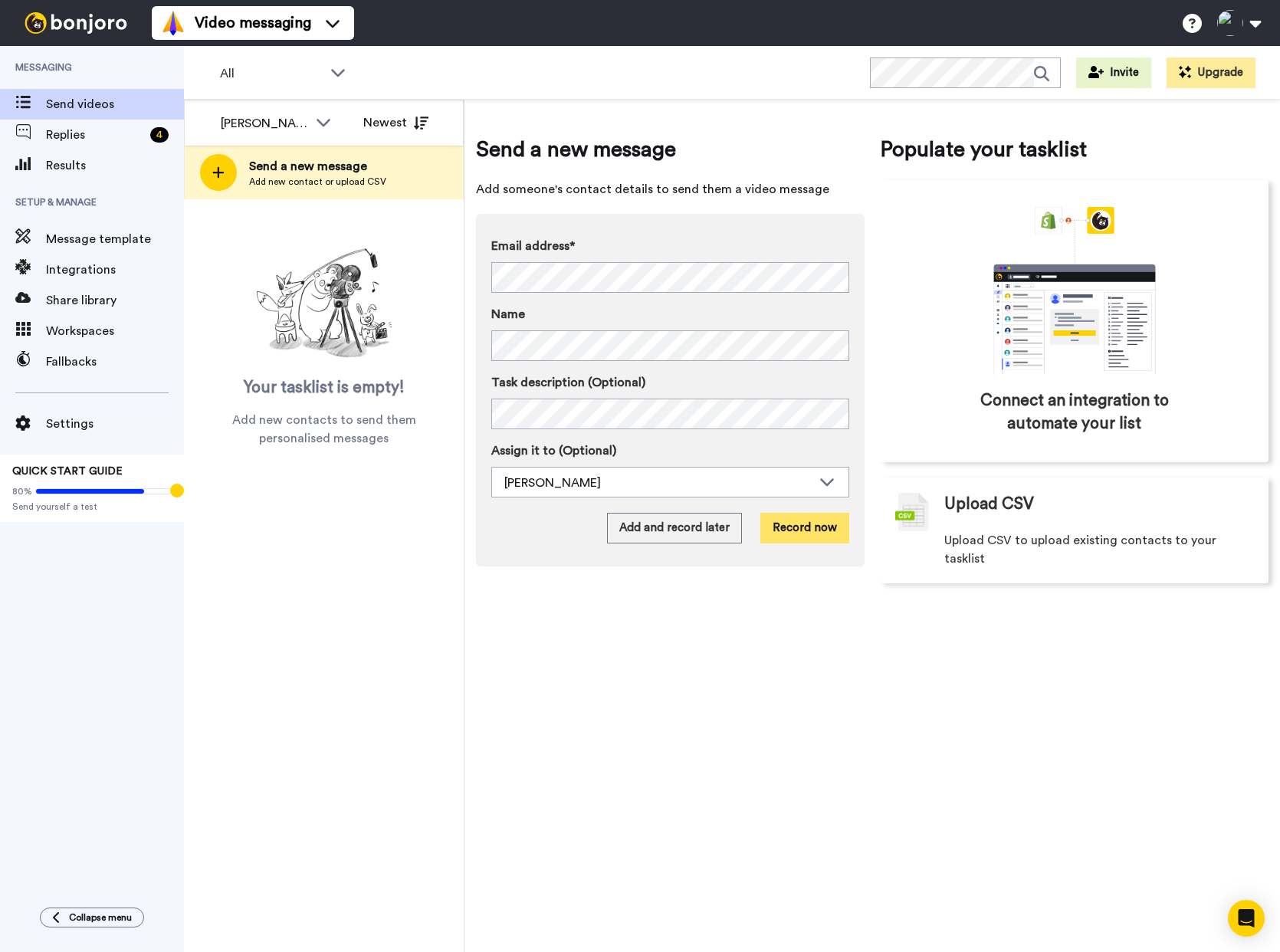
click at [816, 525] on button "Record now" at bounding box center [804, 528] width 89 height 31
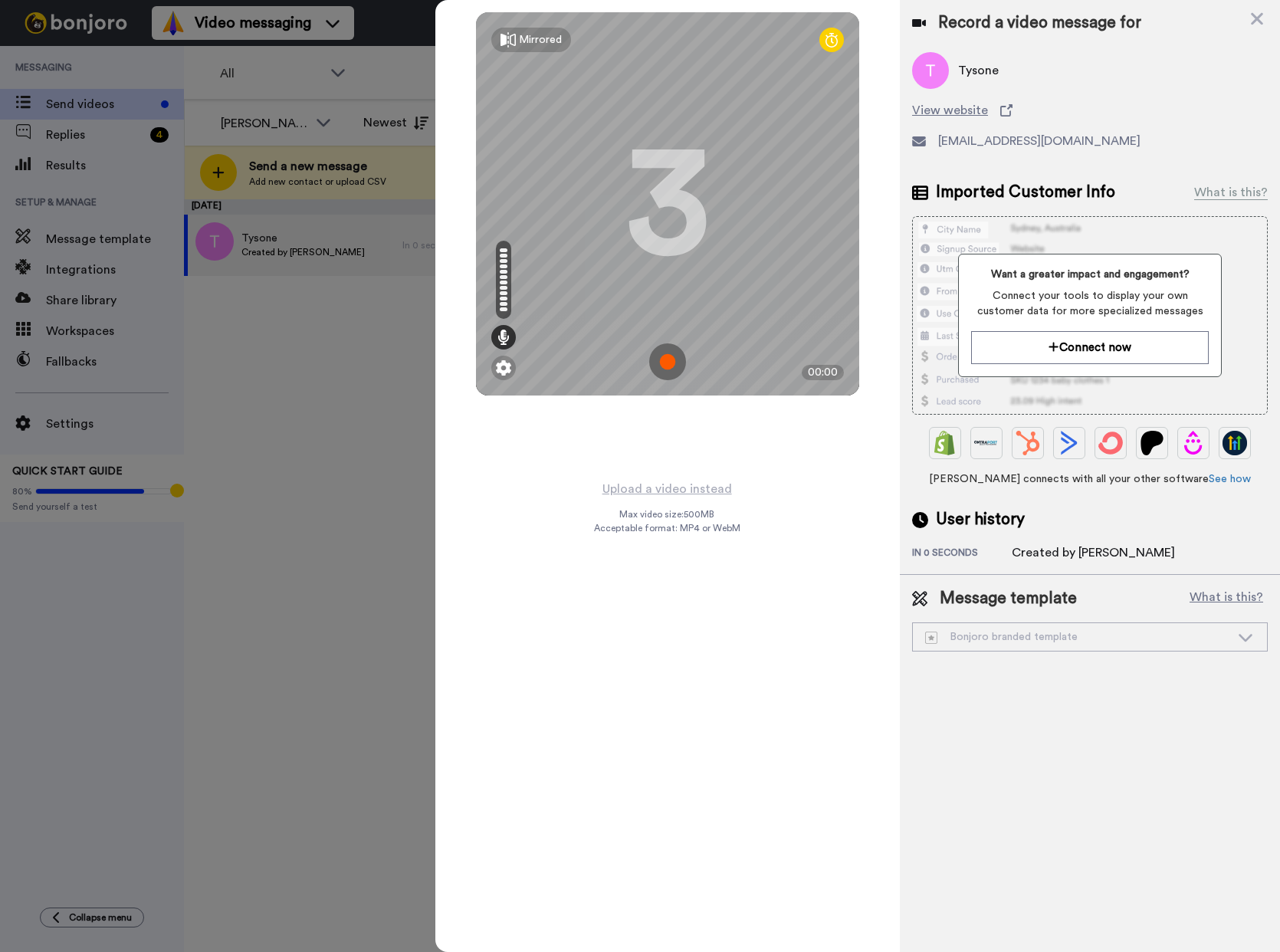
click at [667, 359] on img at bounding box center [668, 362] width 37 height 37
click at [677, 345] on img at bounding box center [668, 362] width 37 height 37
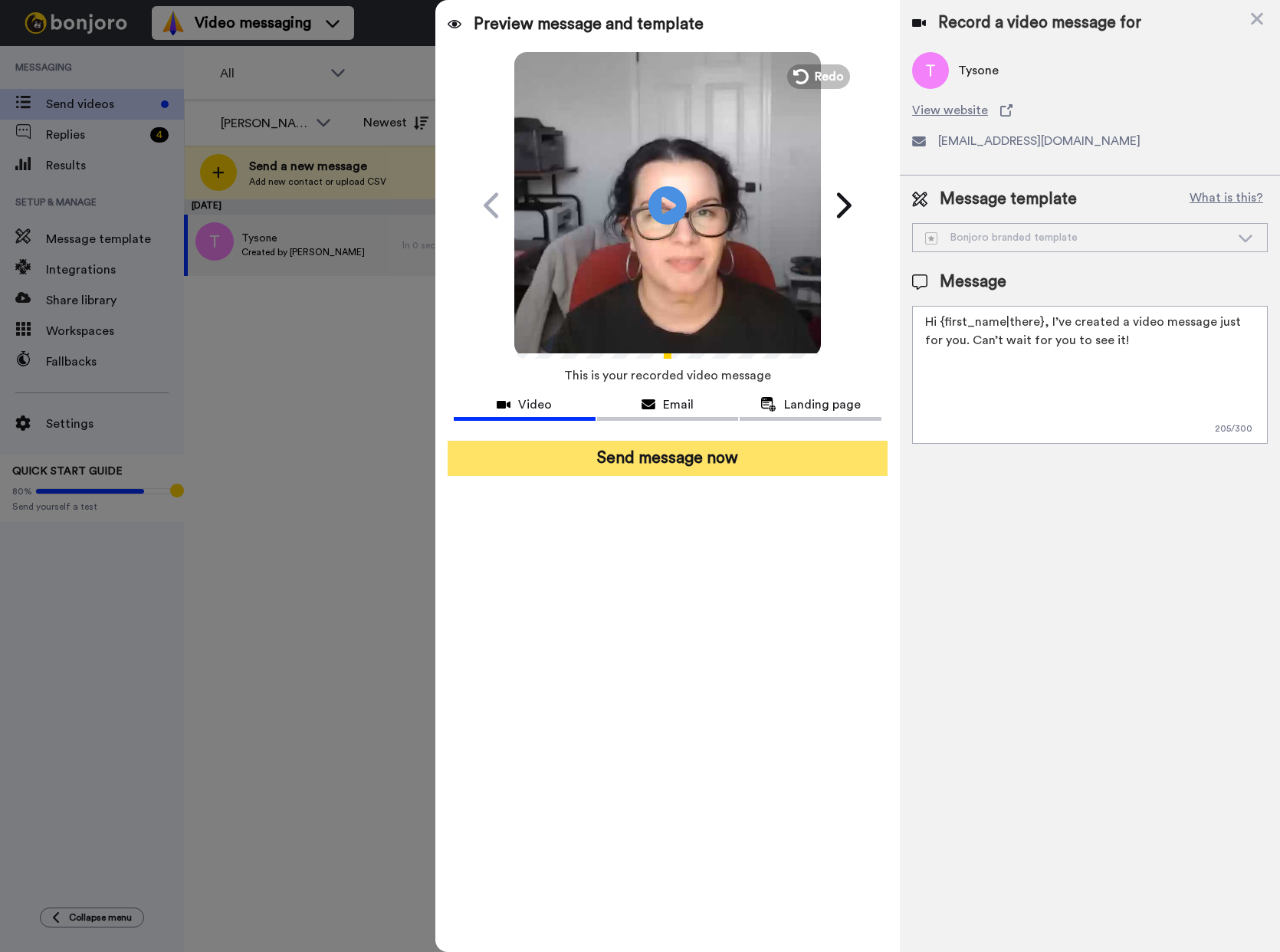
click at [673, 456] on button "Send message now" at bounding box center [667, 458] width 440 height 35
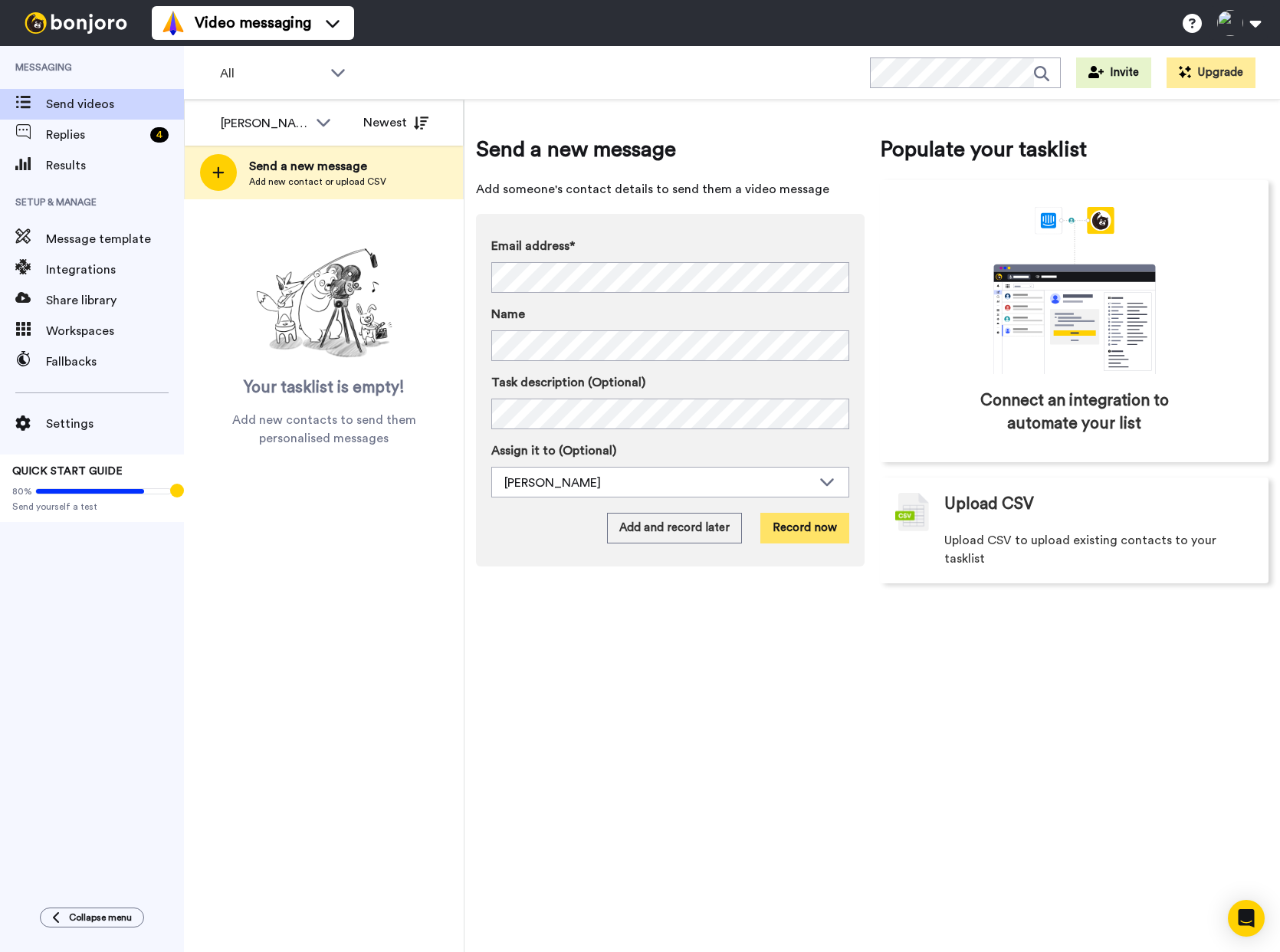
click at [814, 523] on button "Record now" at bounding box center [804, 528] width 89 height 31
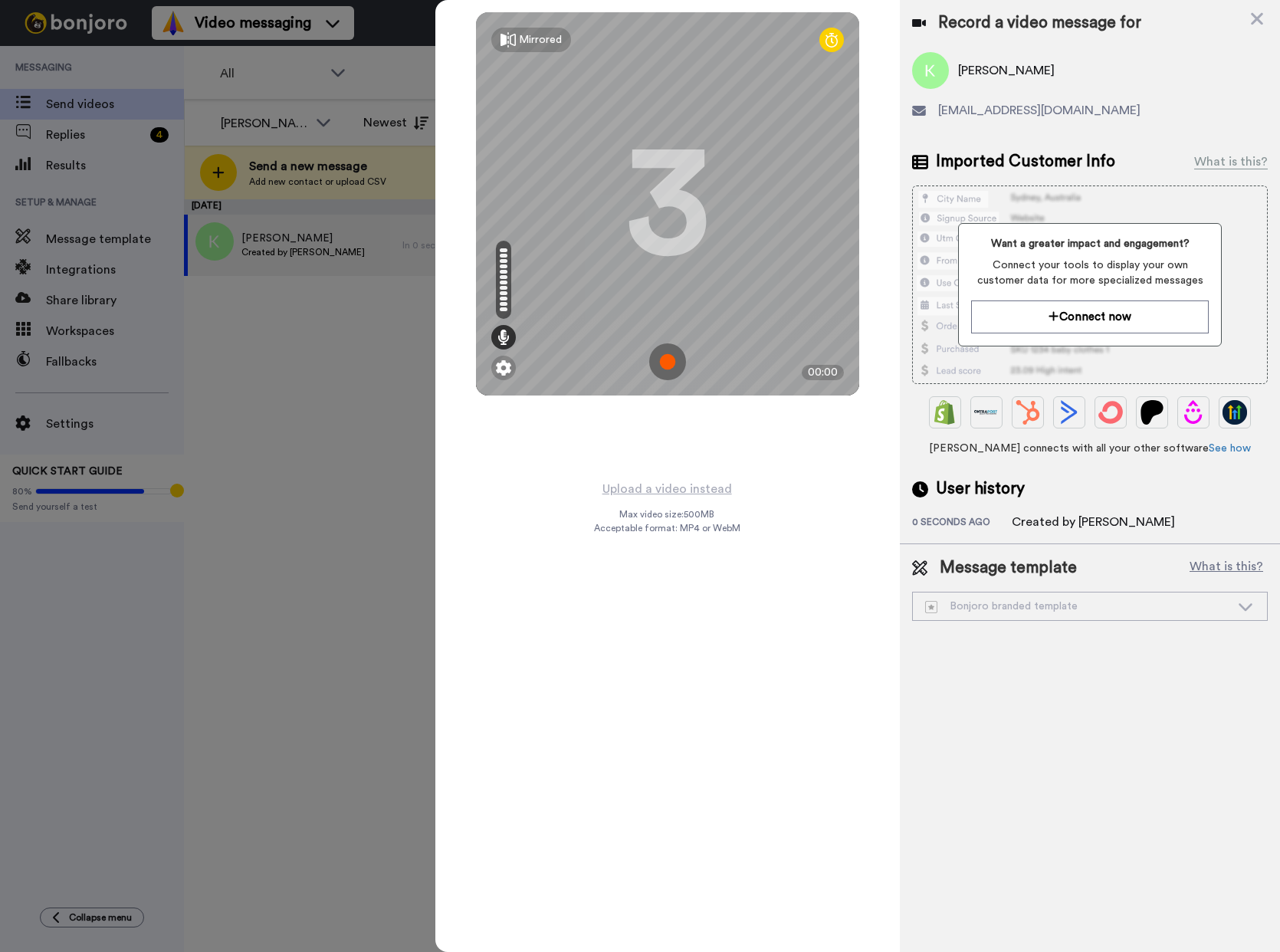
click at [680, 362] on img at bounding box center [668, 362] width 37 height 37
click at [674, 370] on img at bounding box center [668, 362] width 37 height 37
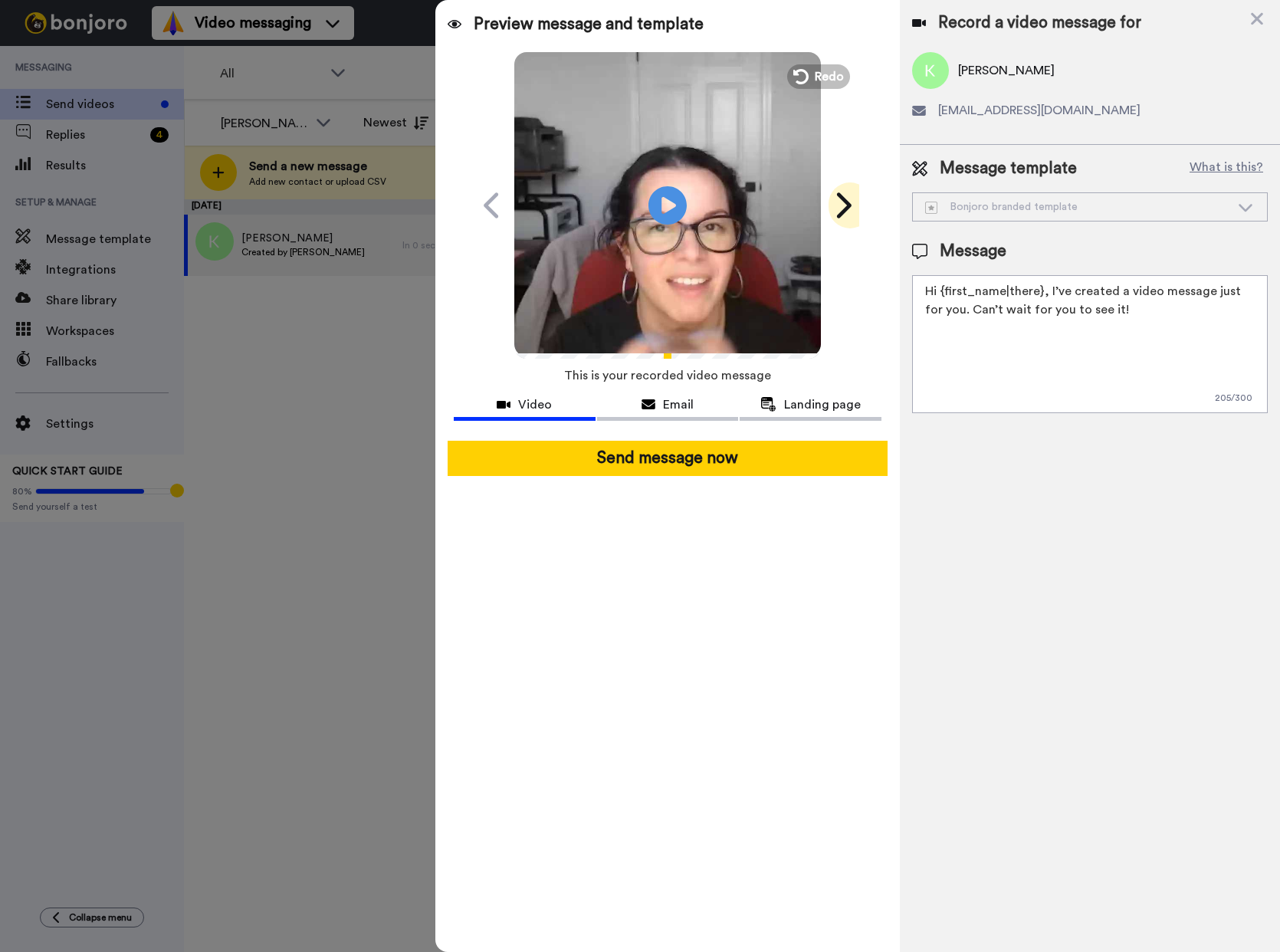
click at [844, 205] on icon at bounding box center [842, 205] width 24 height 29
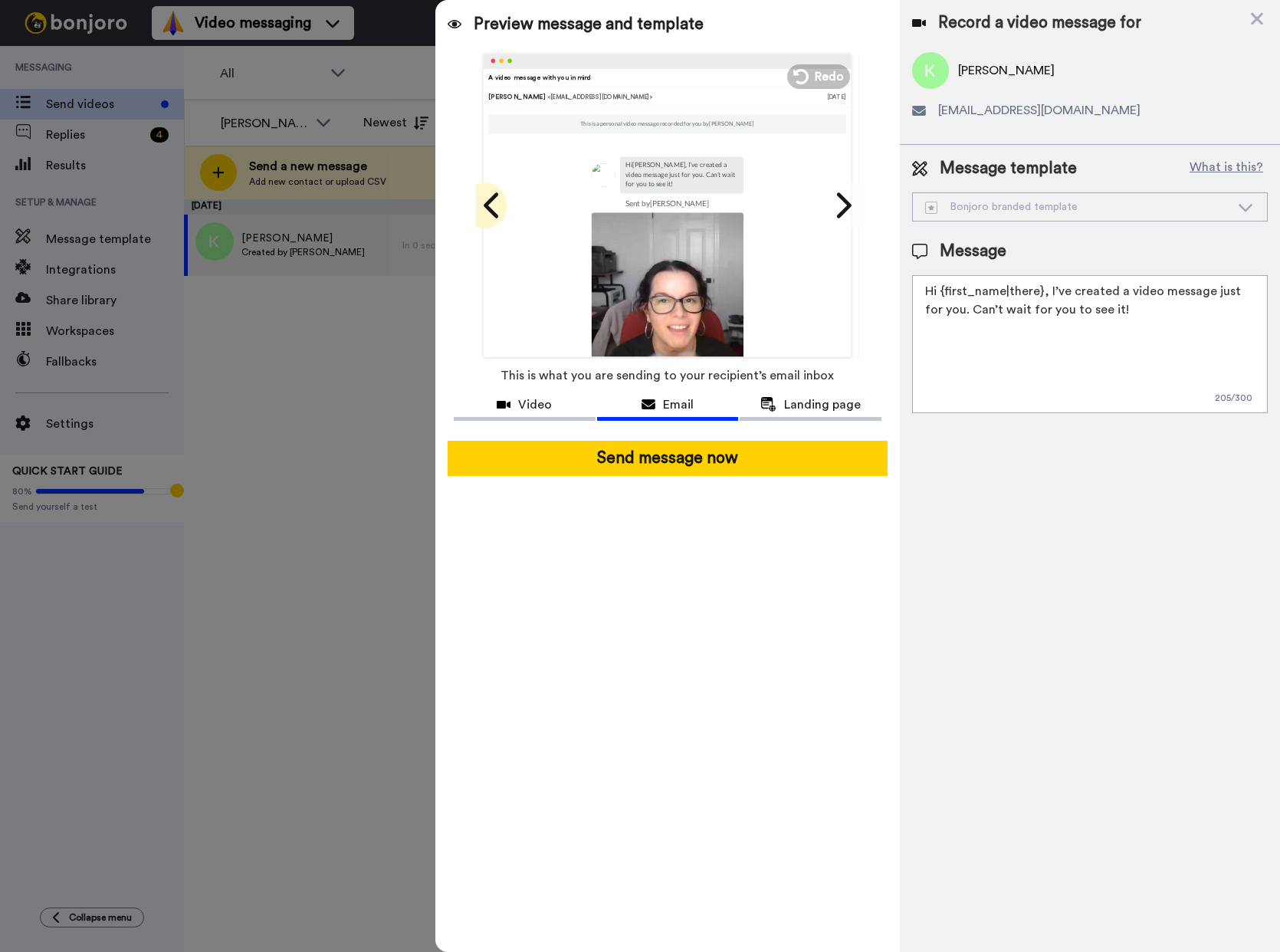
click at [490, 207] on icon at bounding box center [491, 205] width 14 height 25
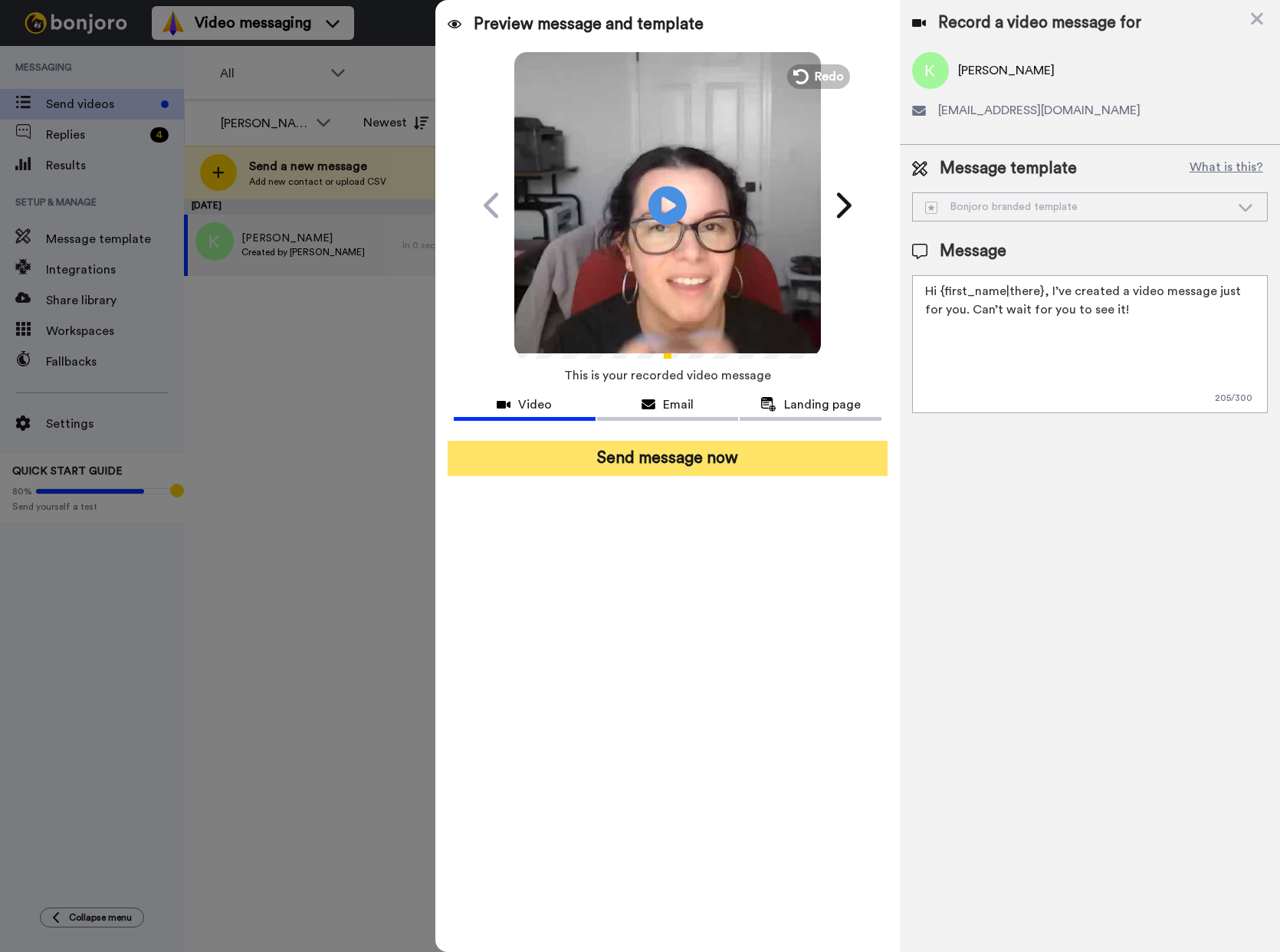
click at [685, 447] on button "Send message now" at bounding box center [667, 458] width 440 height 35
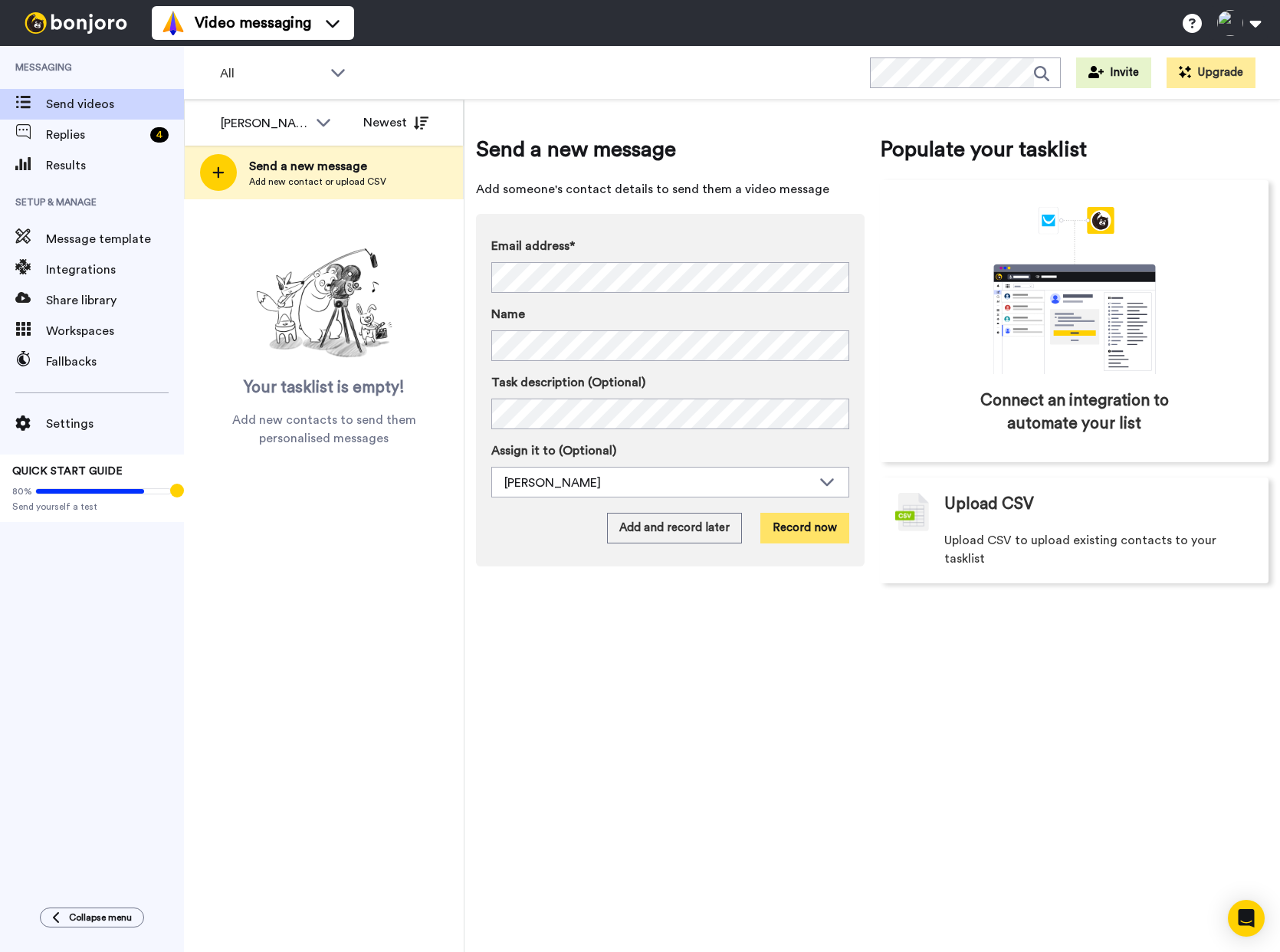
click at [818, 531] on button "Record now" at bounding box center [804, 528] width 89 height 31
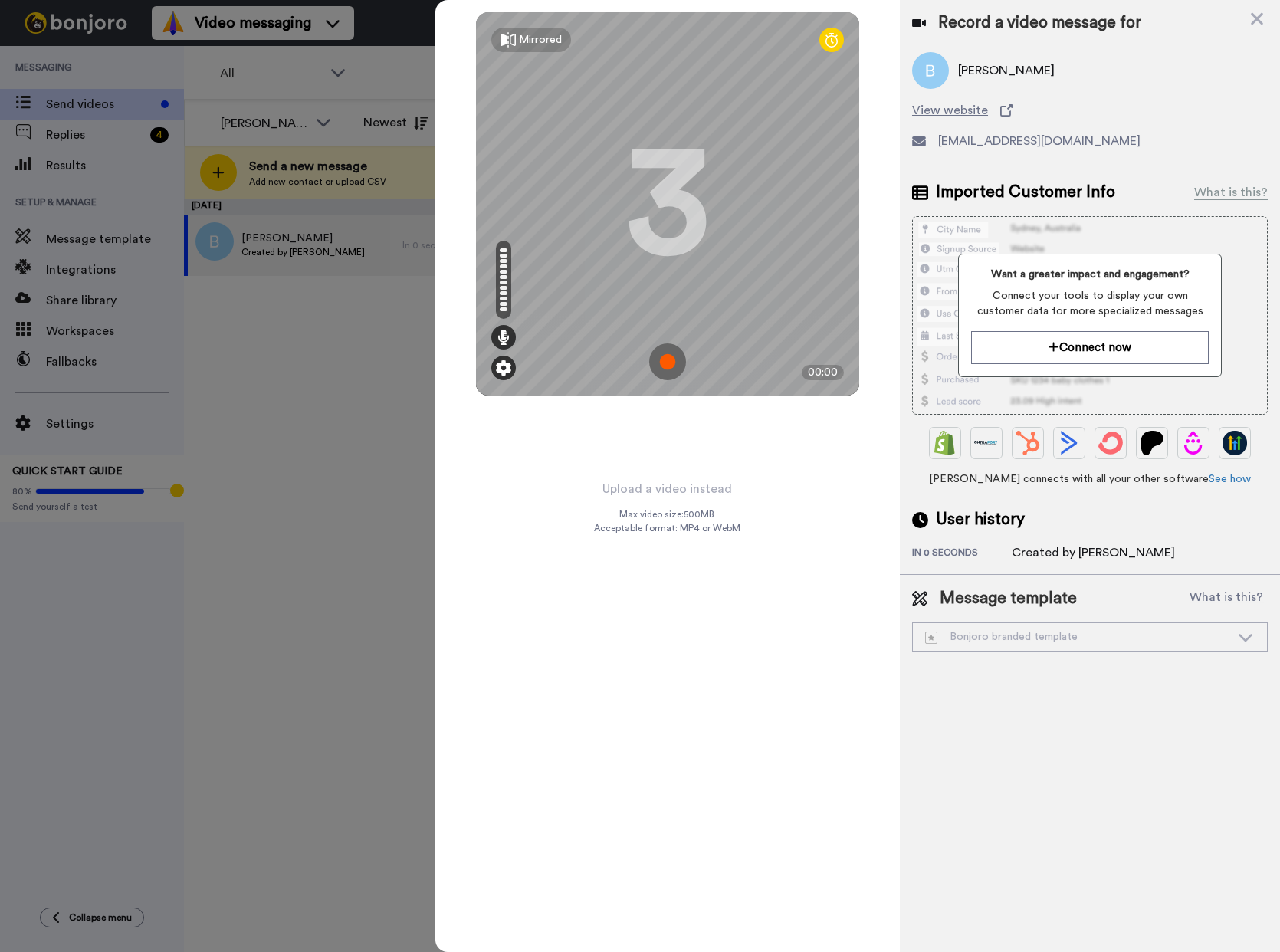
click at [506, 371] on img at bounding box center [503, 368] width 15 height 15
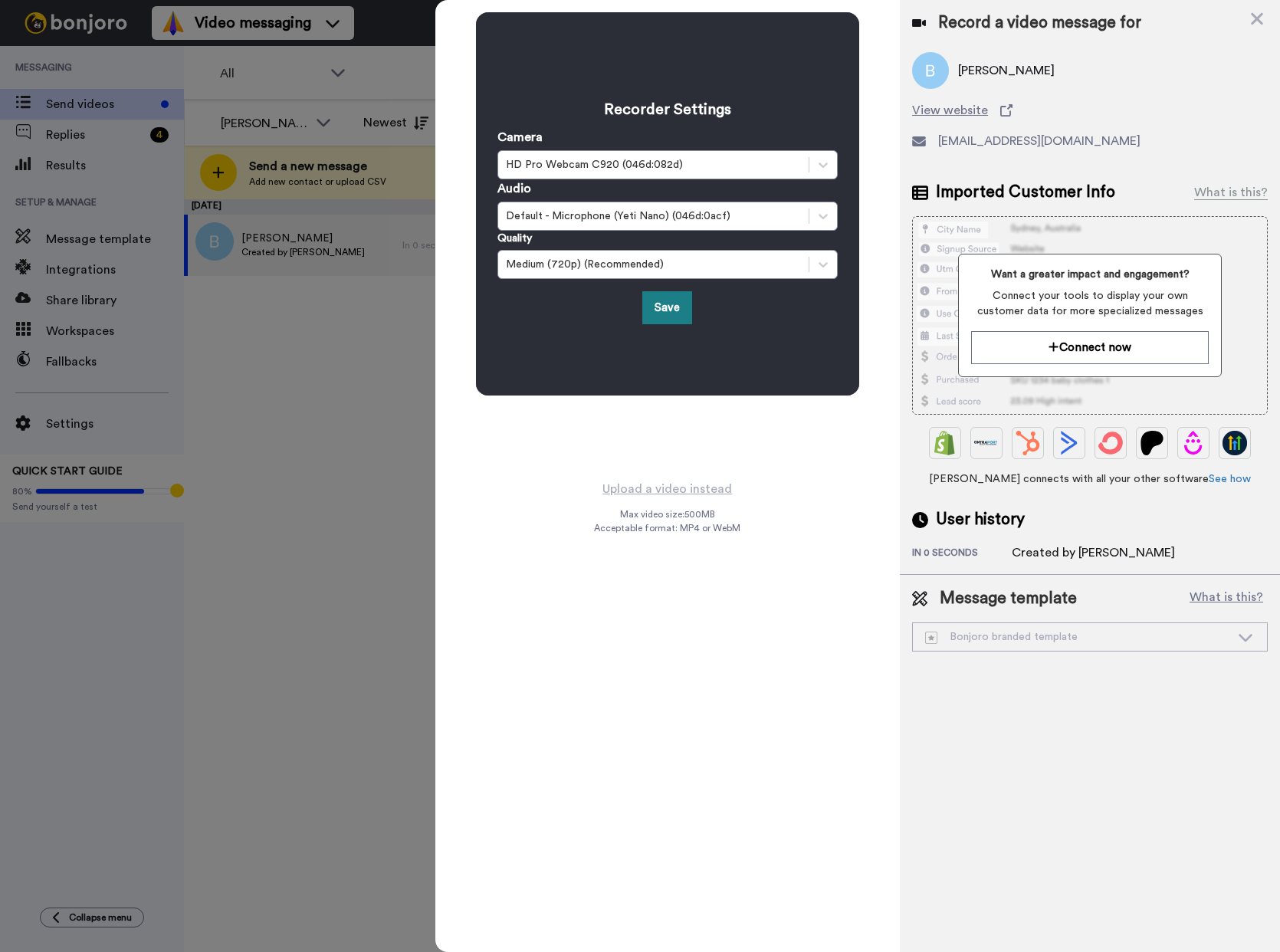
click at [673, 313] on button "Save" at bounding box center [668, 307] width 50 height 33
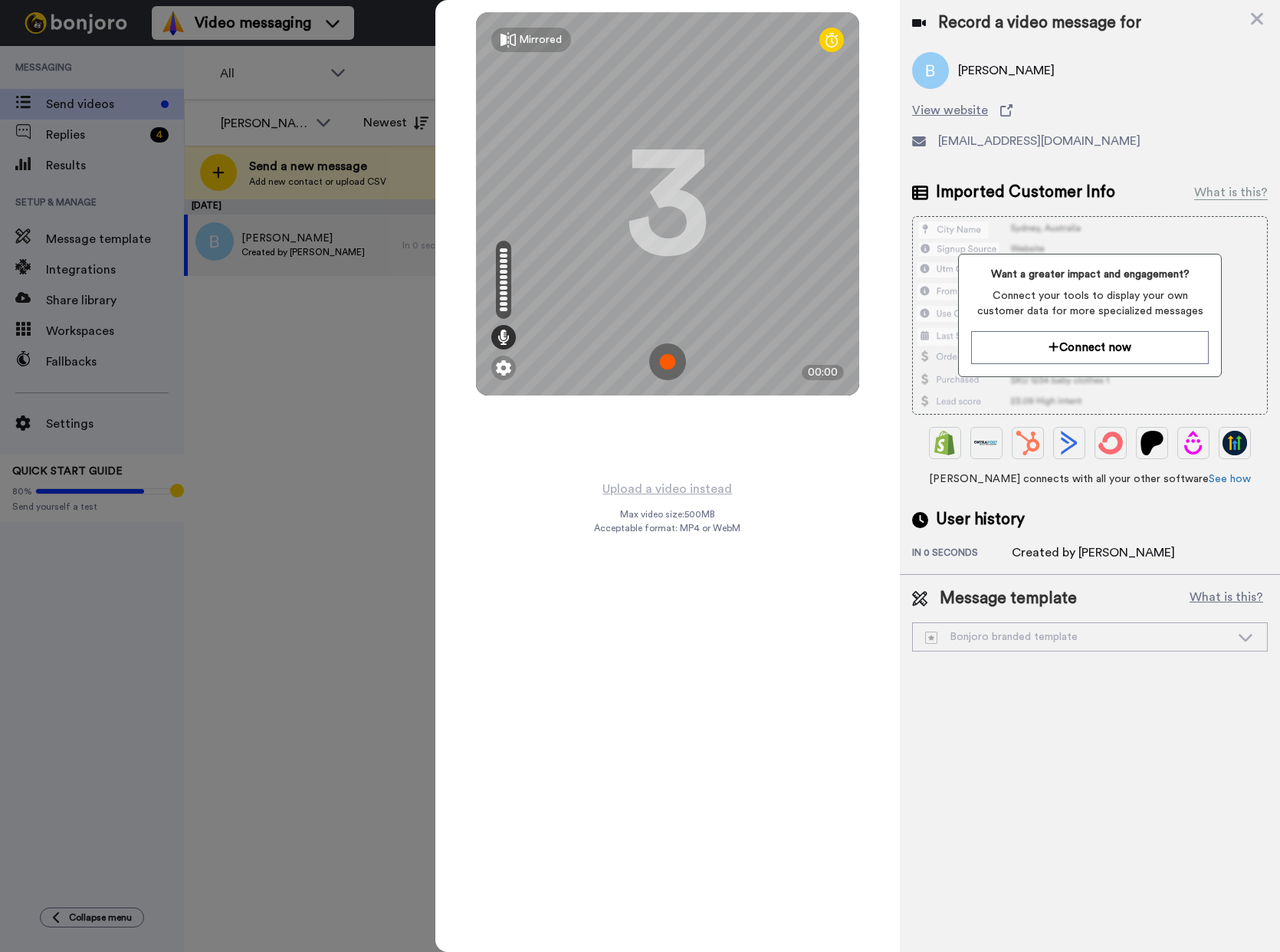
click at [673, 354] on img at bounding box center [668, 362] width 37 height 37
click at [681, 362] on img at bounding box center [668, 362] width 37 height 37
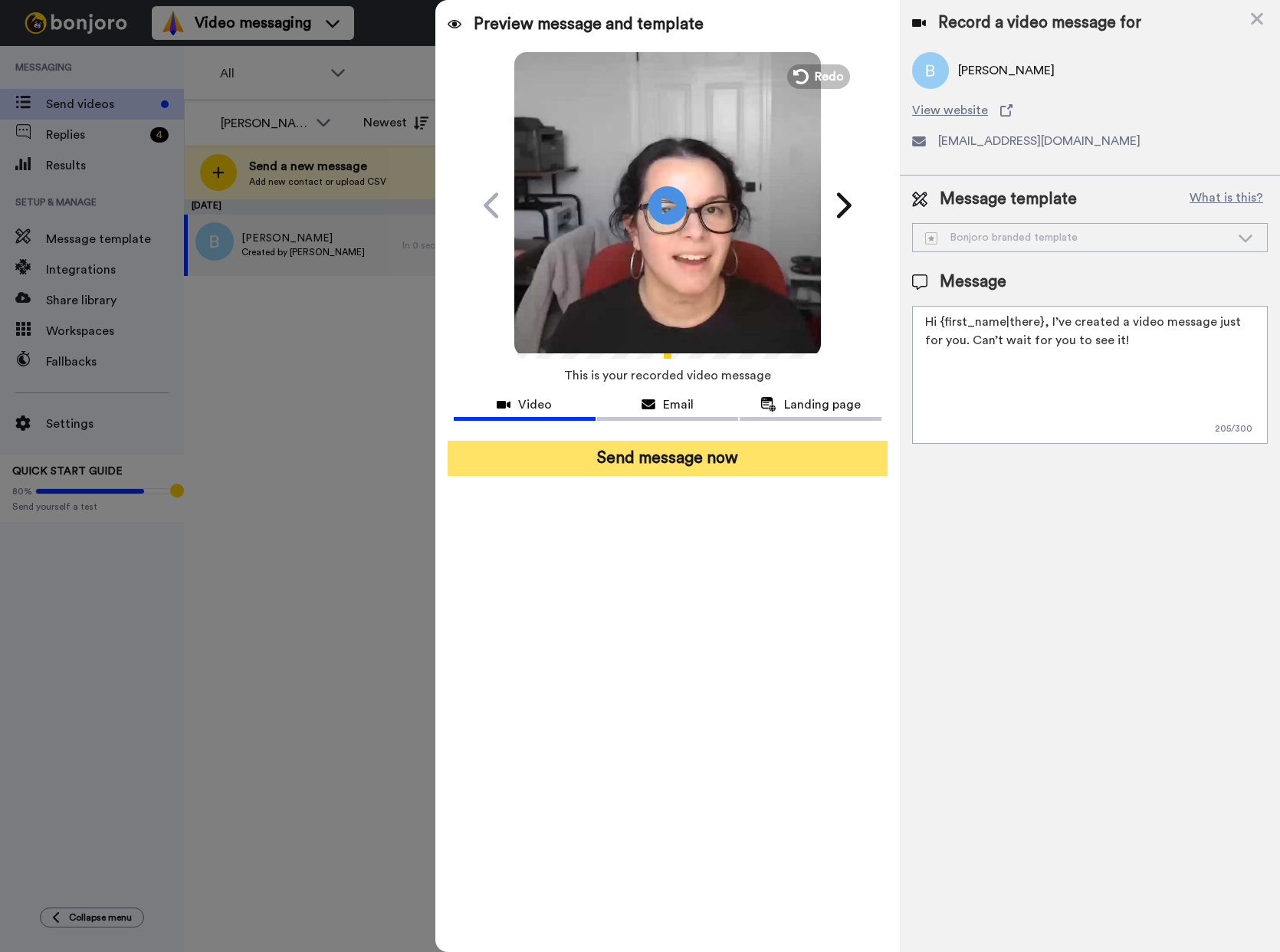
click at [685, 454] on button "Send message now" at bounding box center [667, 458] width 440 height 35
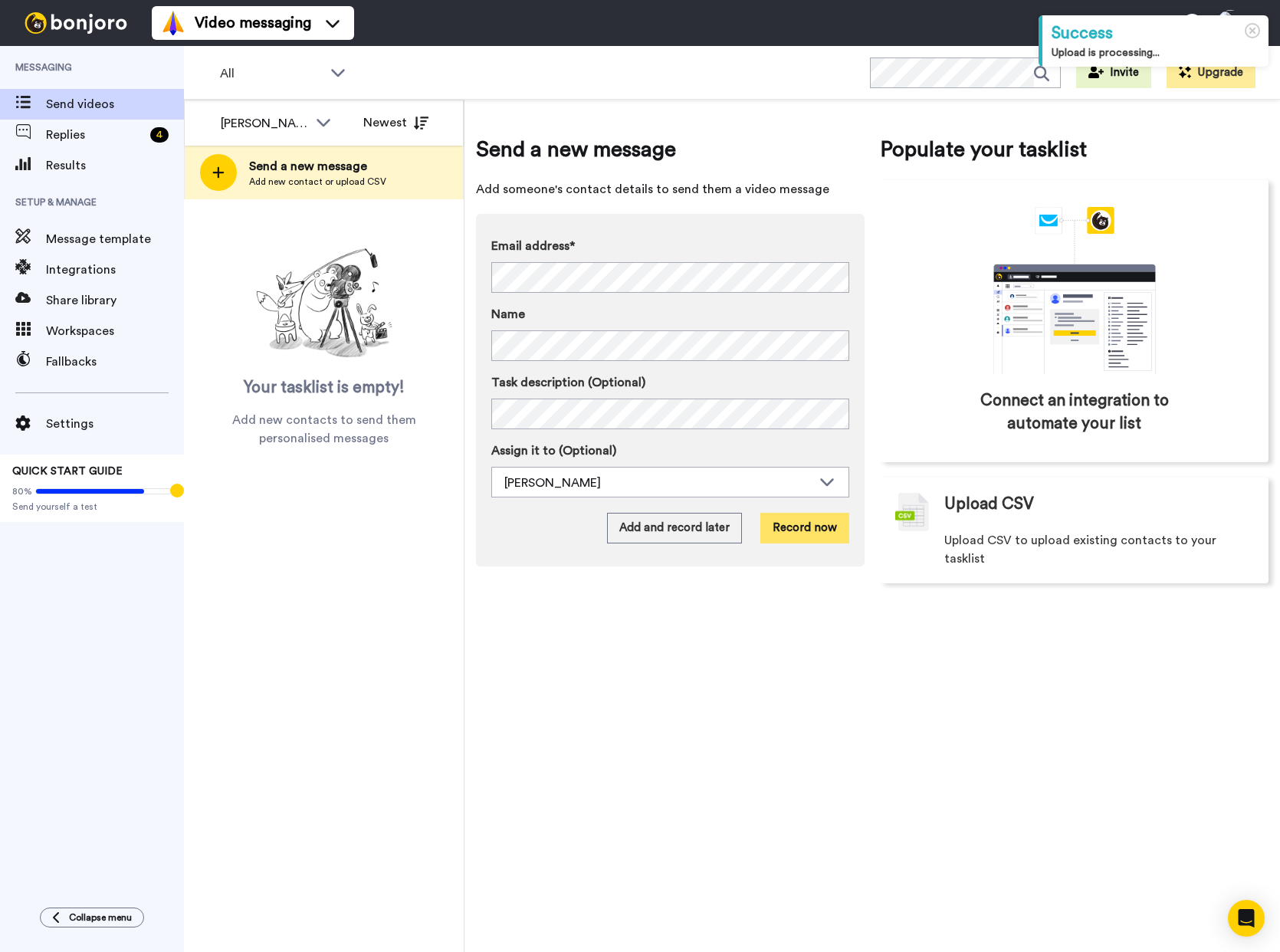
click at [811, 525] on button "Record now" at bounding box center [804, 528] width 89 height 31
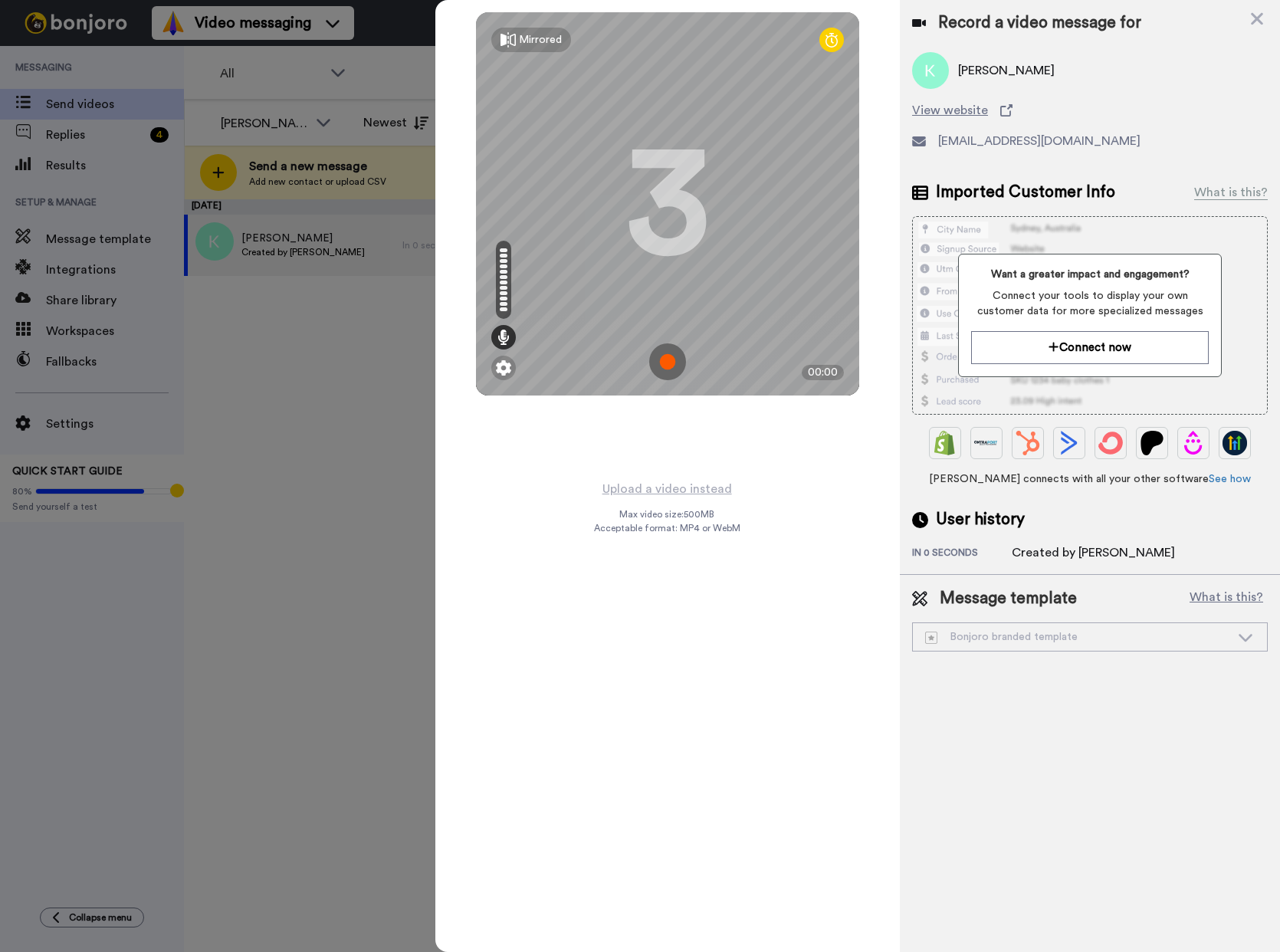
click at [673, 365] on img at bounding box center [668, 362] width 37 height 37
click at [679, 359] on img at bounding box center [668, 362] width 37 height 37
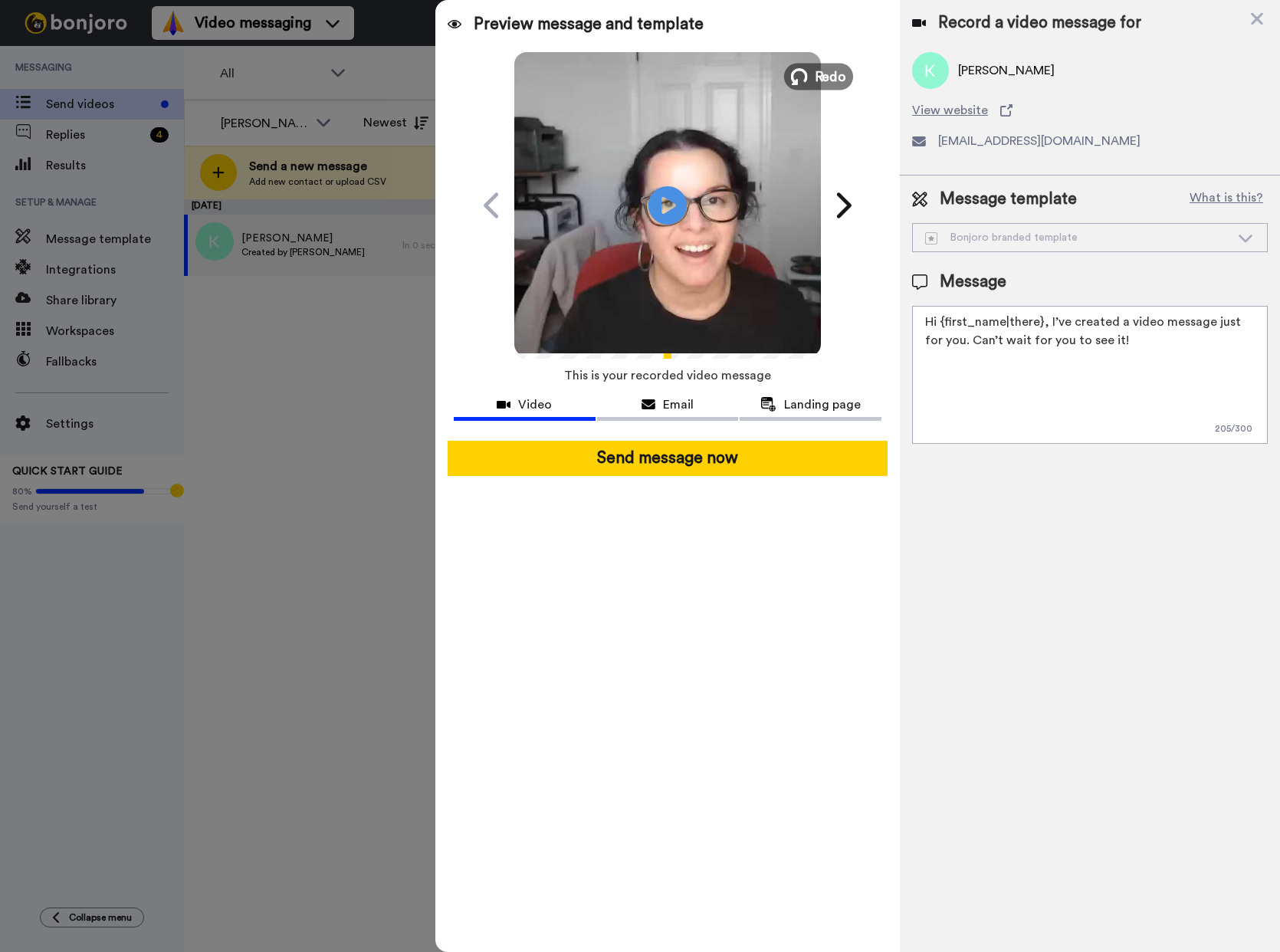
click at [817, 75] on span "Redo" at bounding box center [830, 76] width 33 height 20
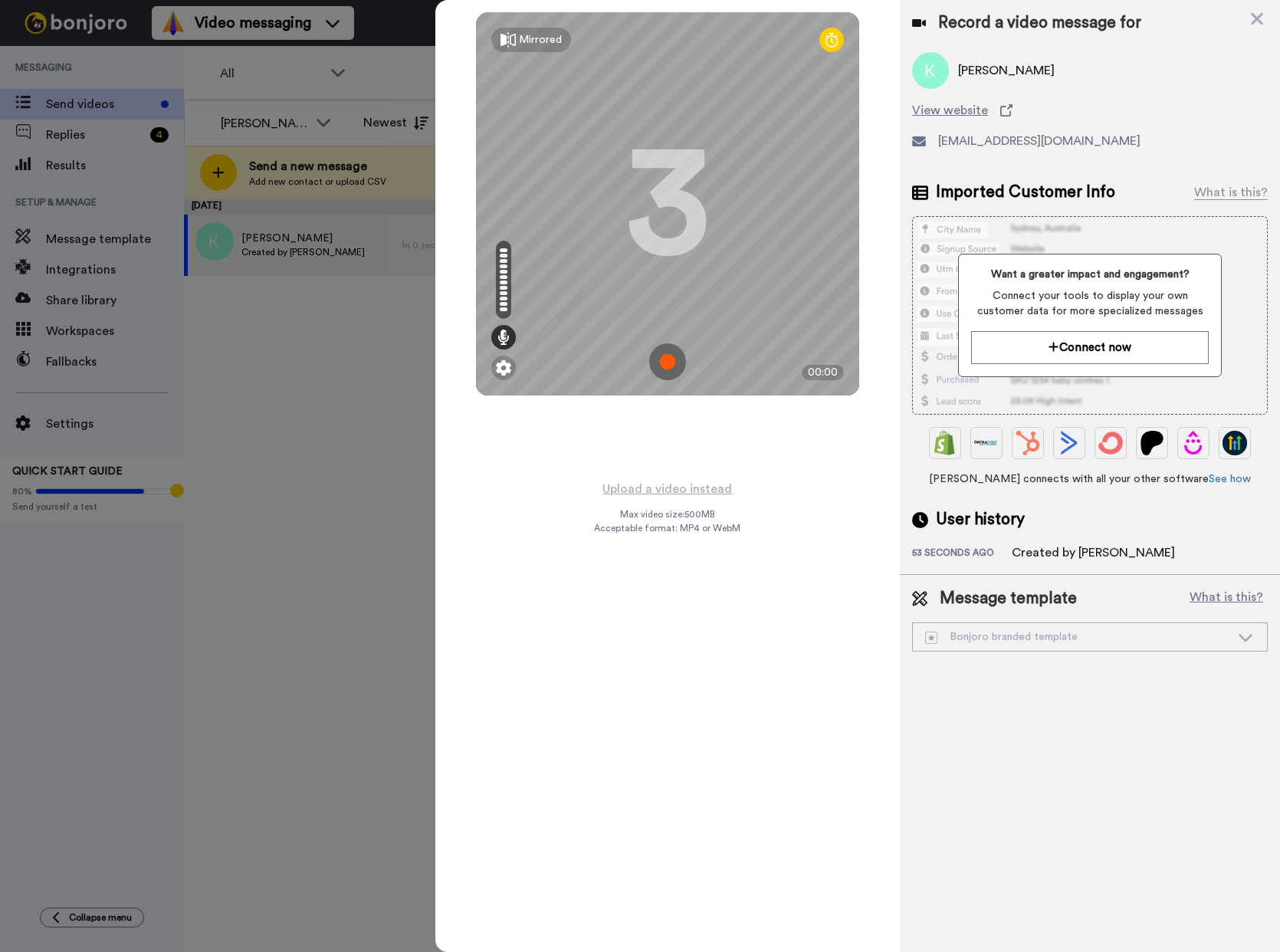
click at [664, 370] on img at bounding box center [668, 362] width 37 height 37
click at [680, 353] on img at bounding box center [668, 362] width 37 height 37
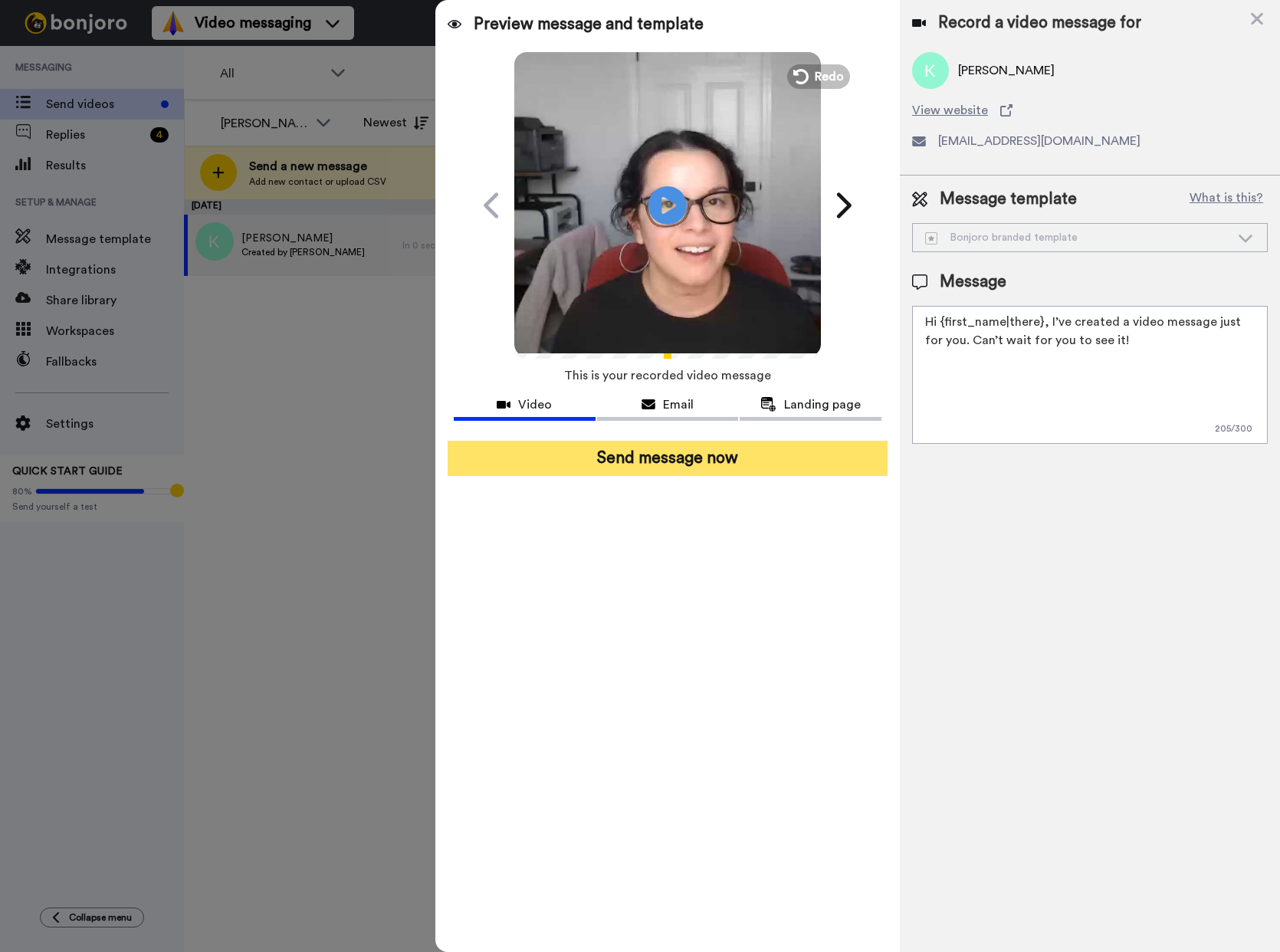
click at [703, 461] on button "Send message now" at bounding box center [667, 458] width 440 height 35
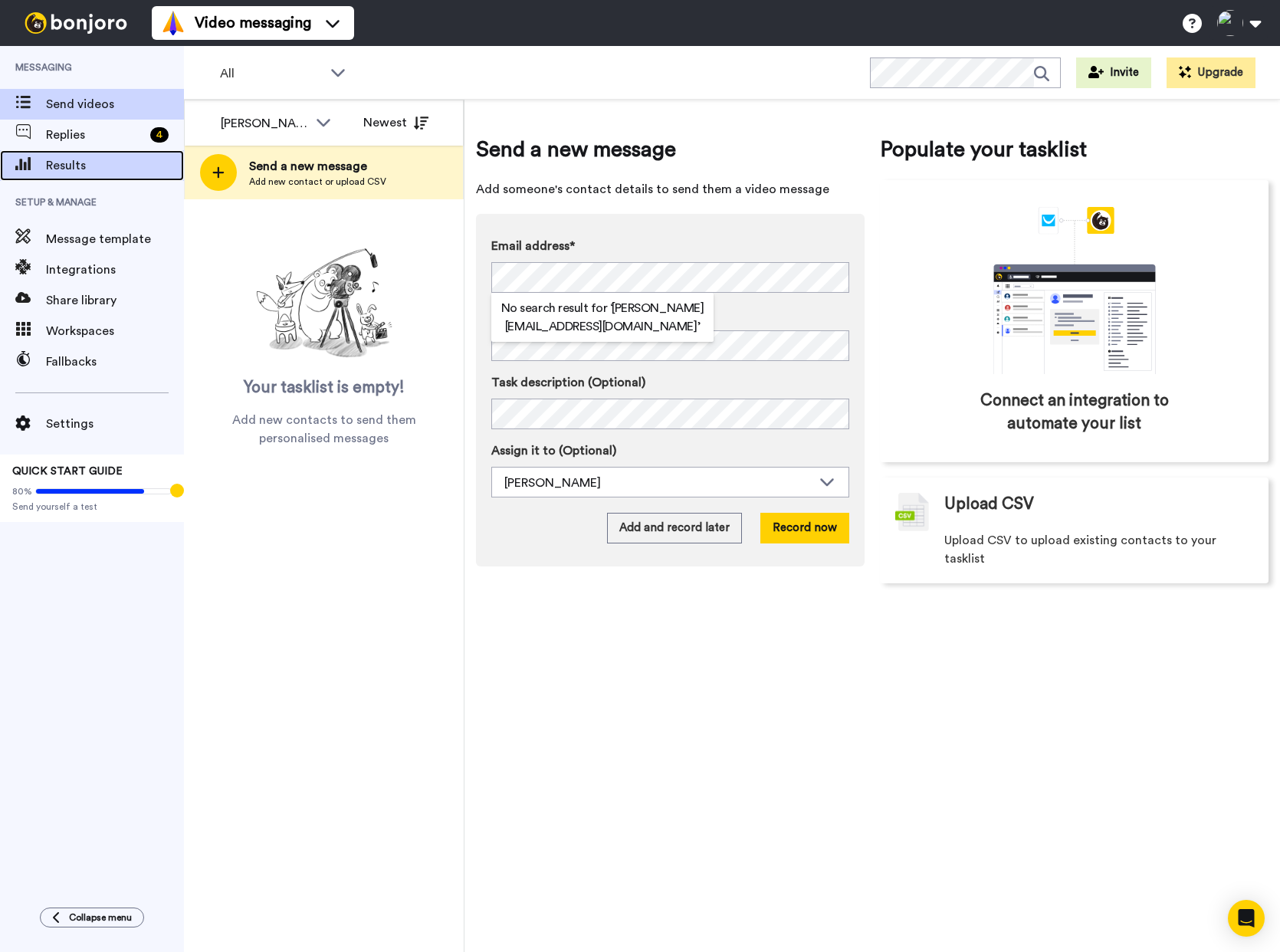
click at [69, 156] on span "Results" at bounding box center [114, 165] width 138 height 18
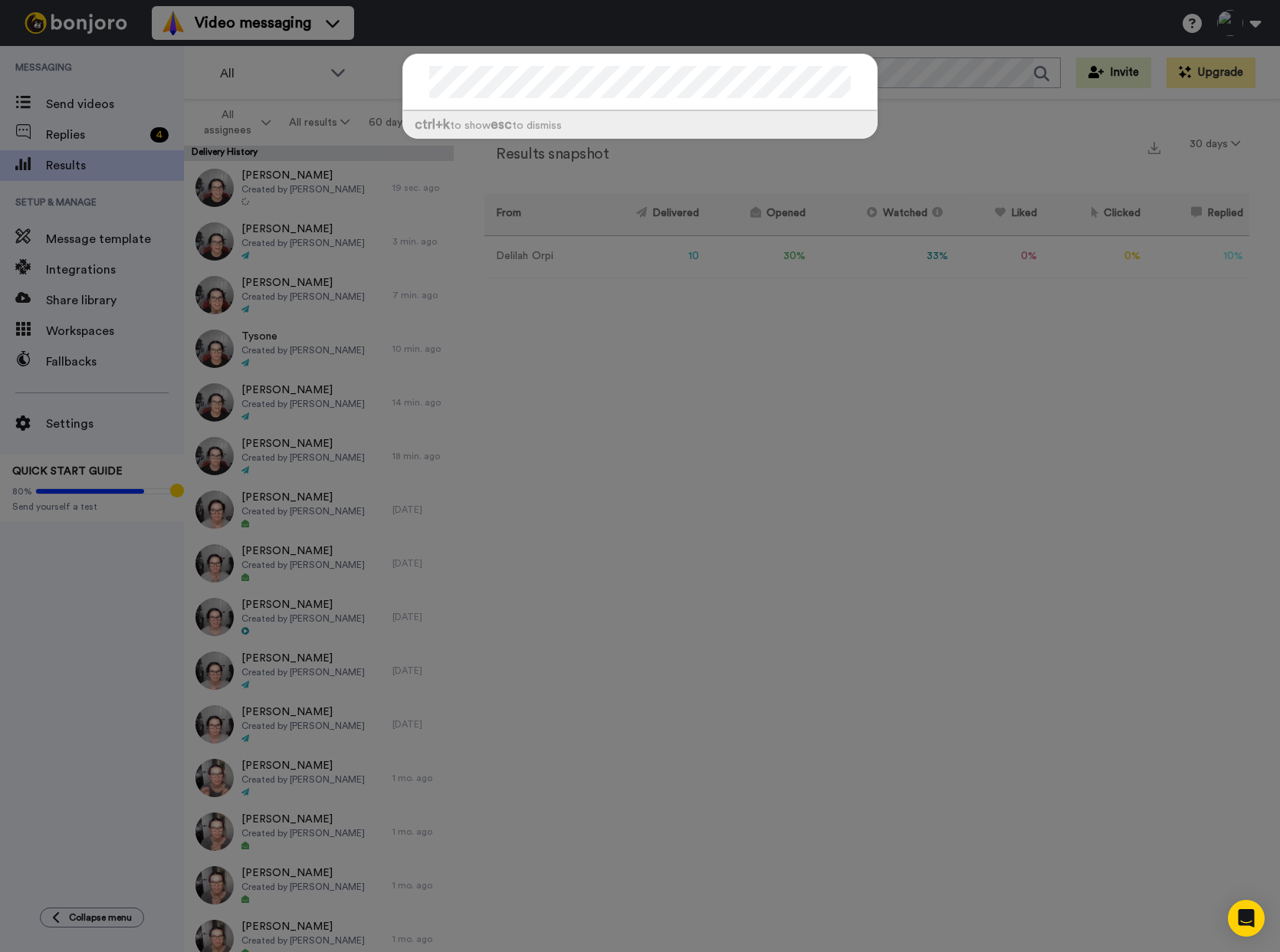
click at [870, 42] on div "ctrl +k to show esc to dismiss" at bounding box center [640, 103] width 506 height 131
click at [931, 130] on div "ctrl +k to show esc to dismiss" at bounding box center [640, 476] width 1280 height 952
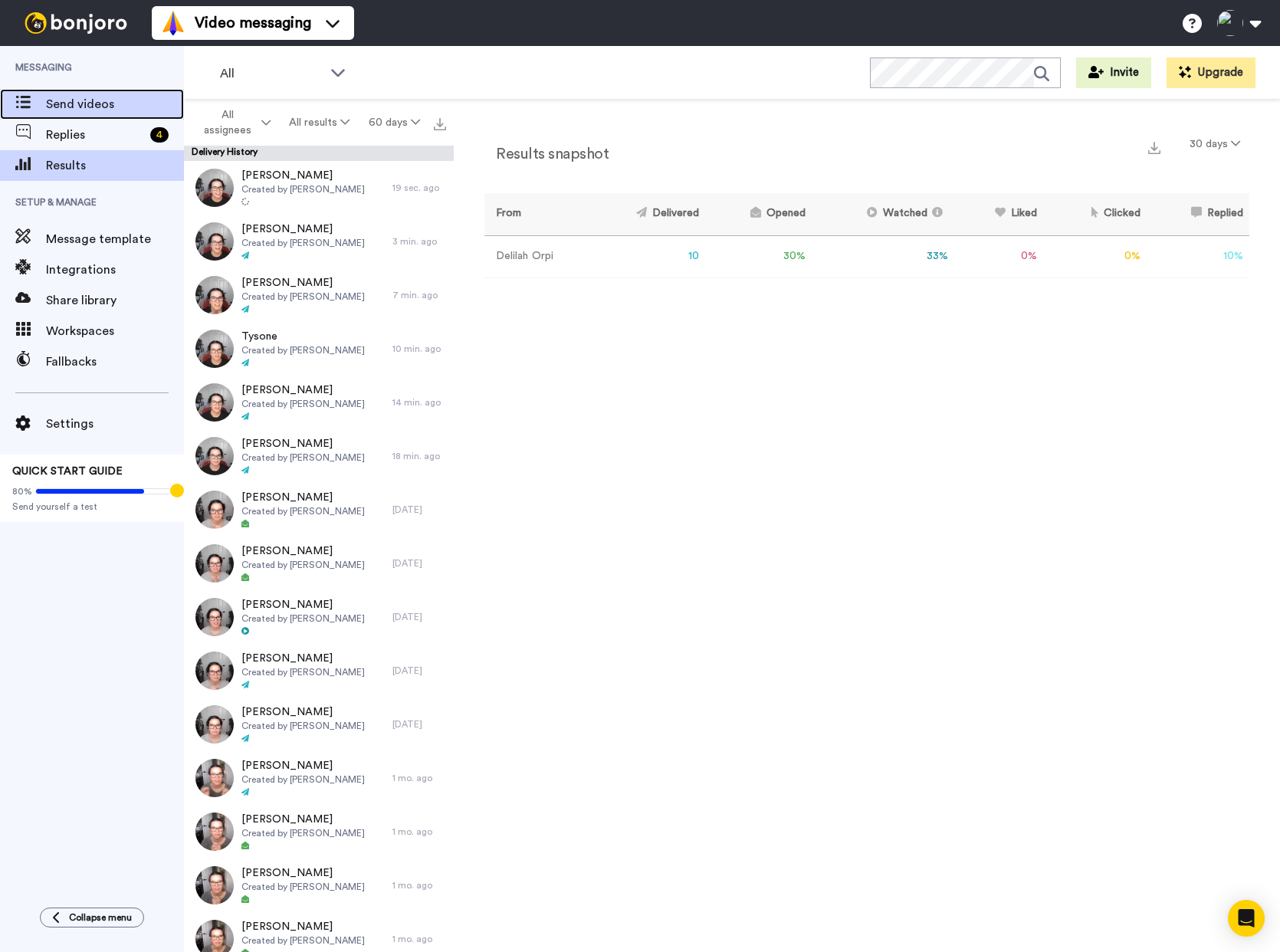
click at [102, 108] on span "Send videos" at bounding box center [114, 104] width 138 height 18
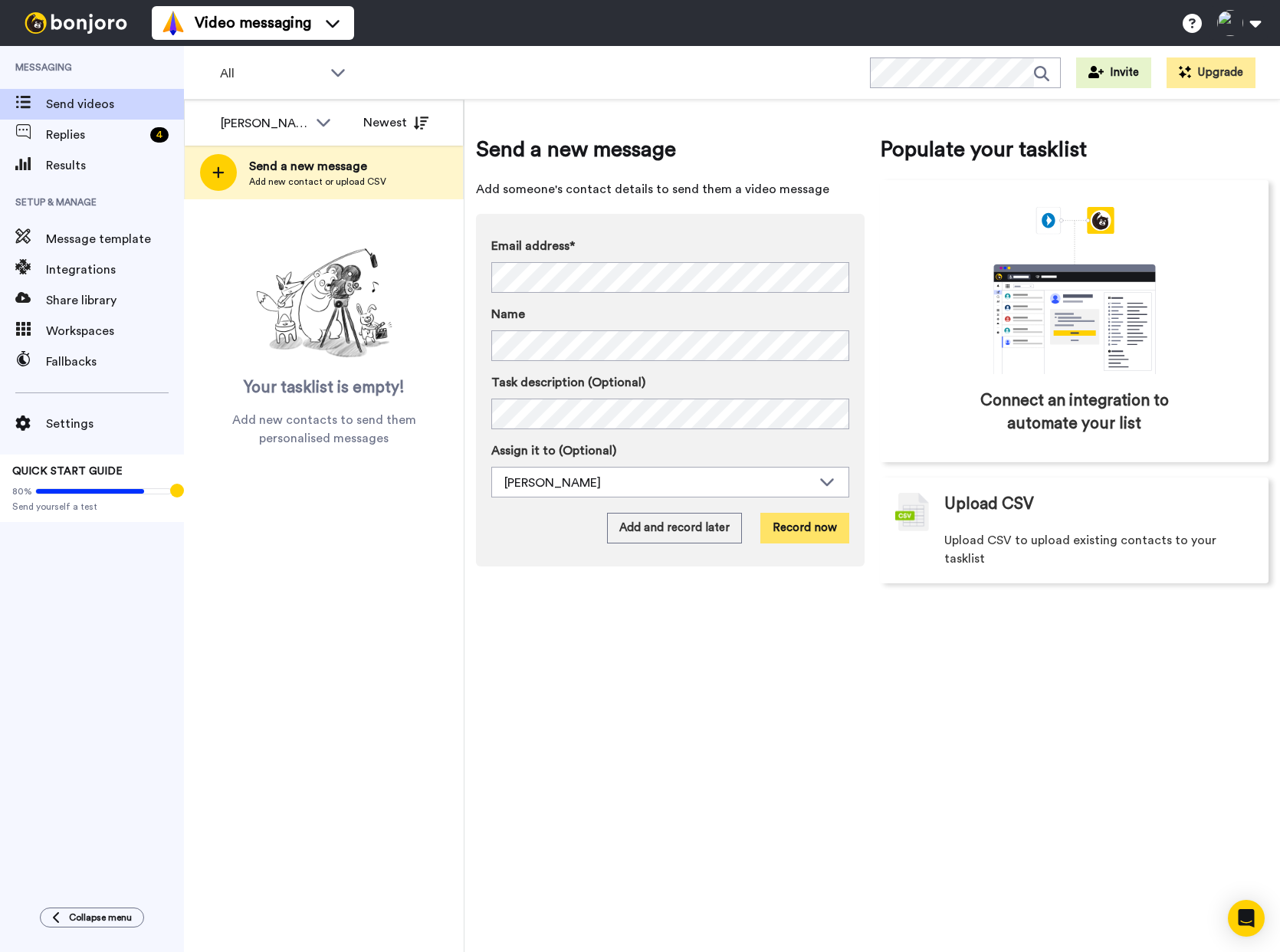
click at [824, 537] on button "Record now" at bounding box center [804, 528] width 89 height 31
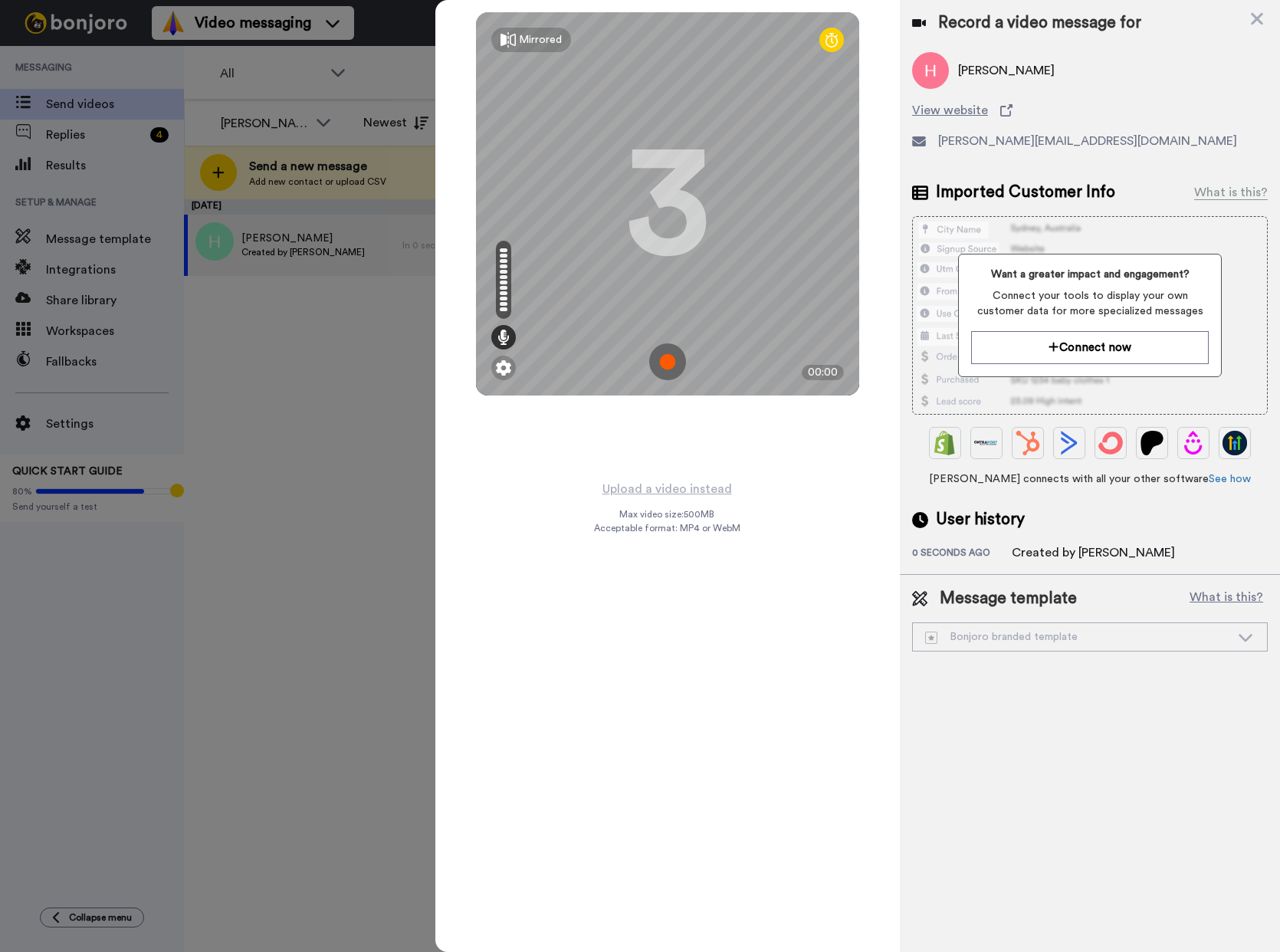
click at [663, 354] on img at bounding box center [668, 362] width 37 height 37
click at [670, 355] on img at bounding box center [668, 362] width 37 height 37
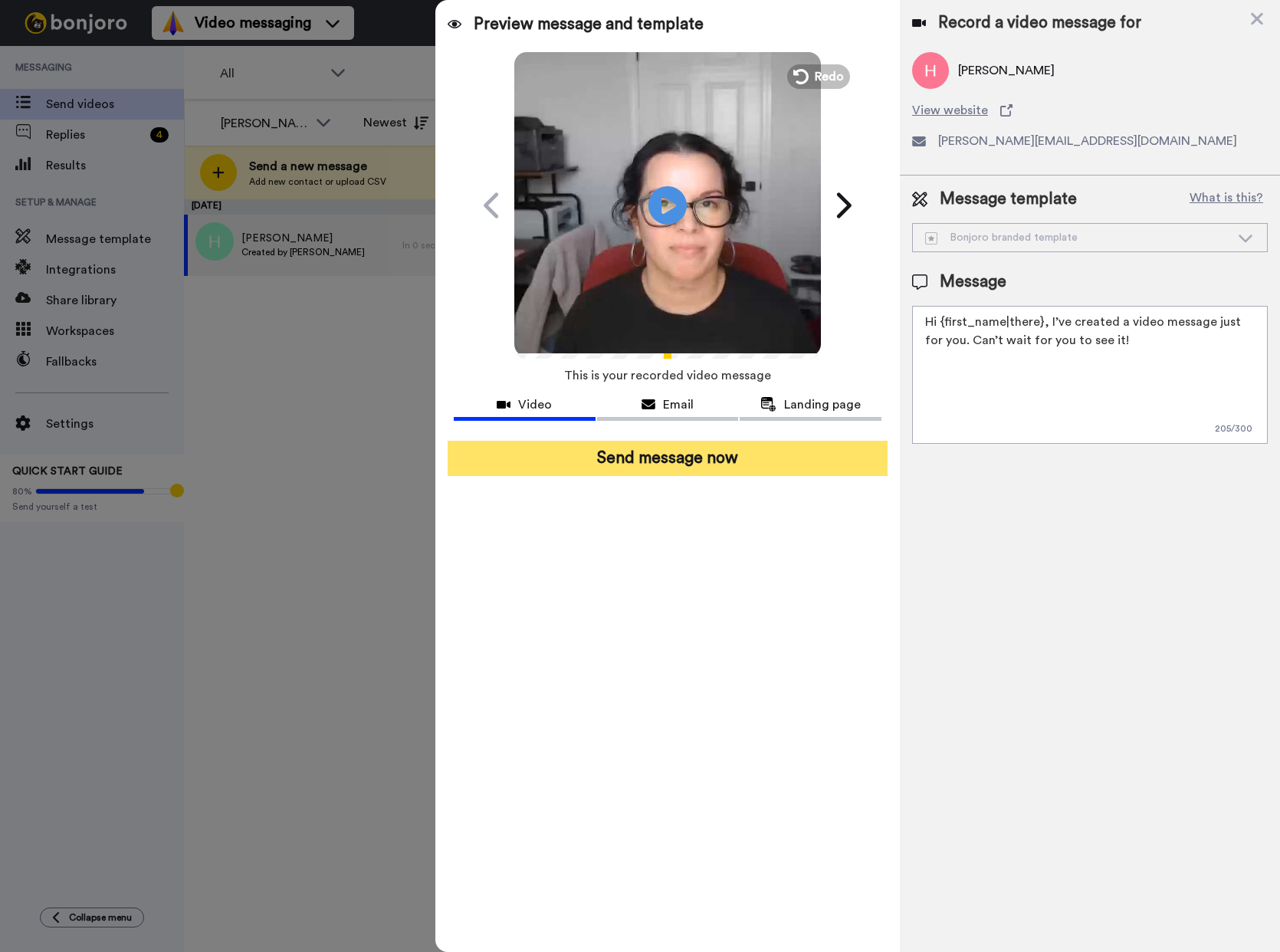
click at [659, 466] on button "Send message now" at bounding box center [667, 458] width 440 height 35
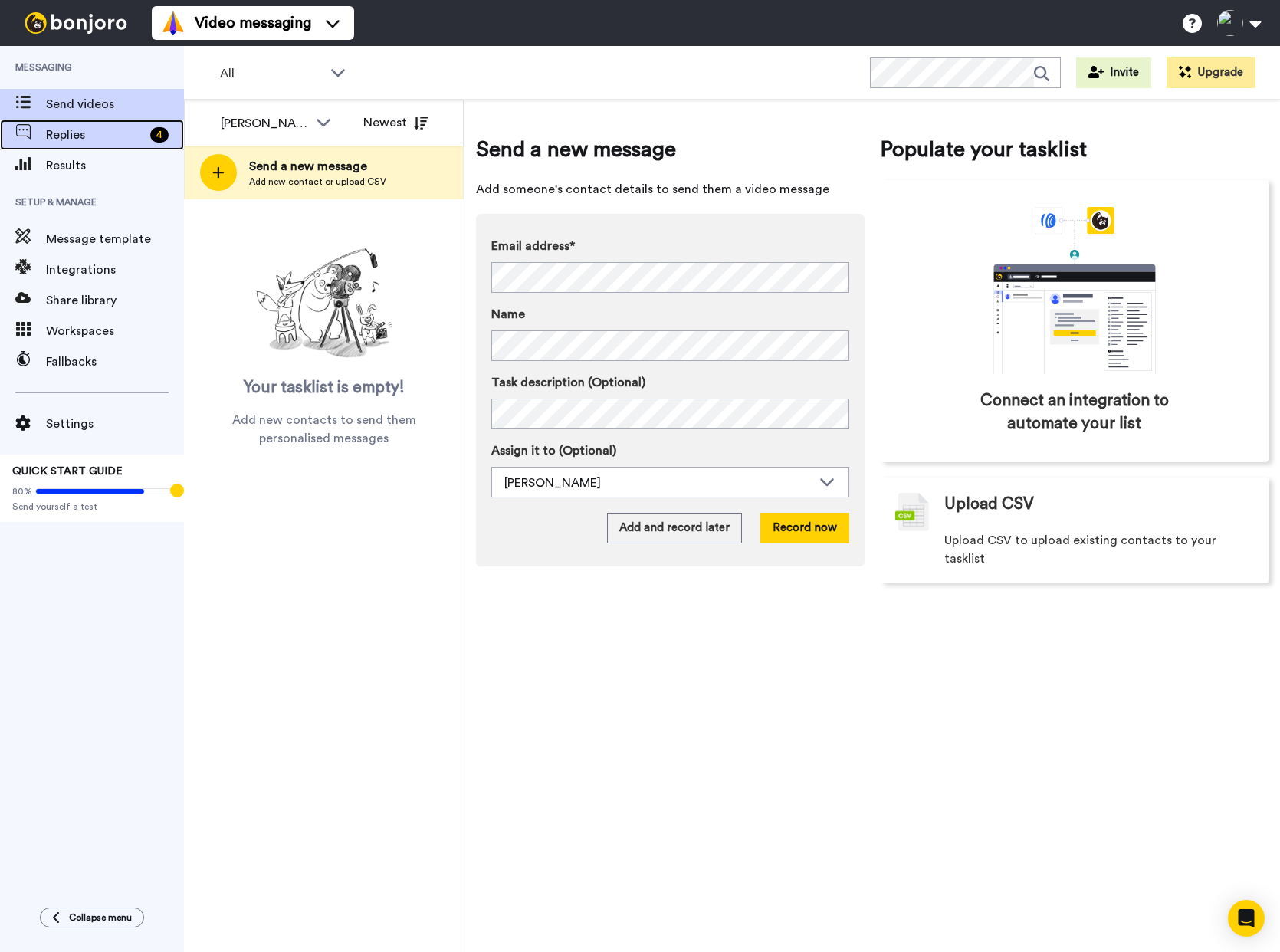
click at [93, 137] on span "Replies" at bounding box center [95, 135] width 98 height 18
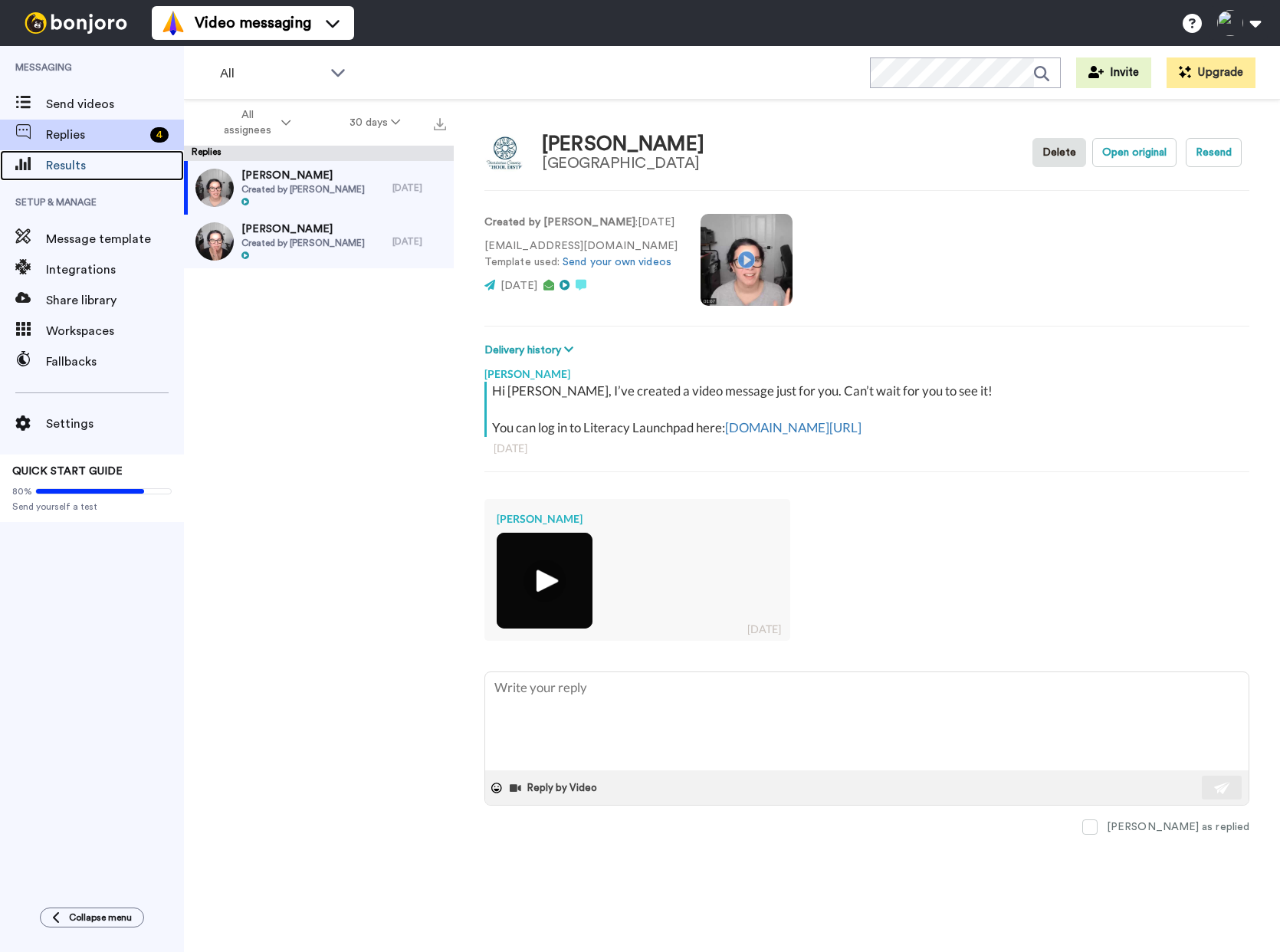
click at [73, 164] on span "Results" at bounding box center [114, 165] width 138 height 18
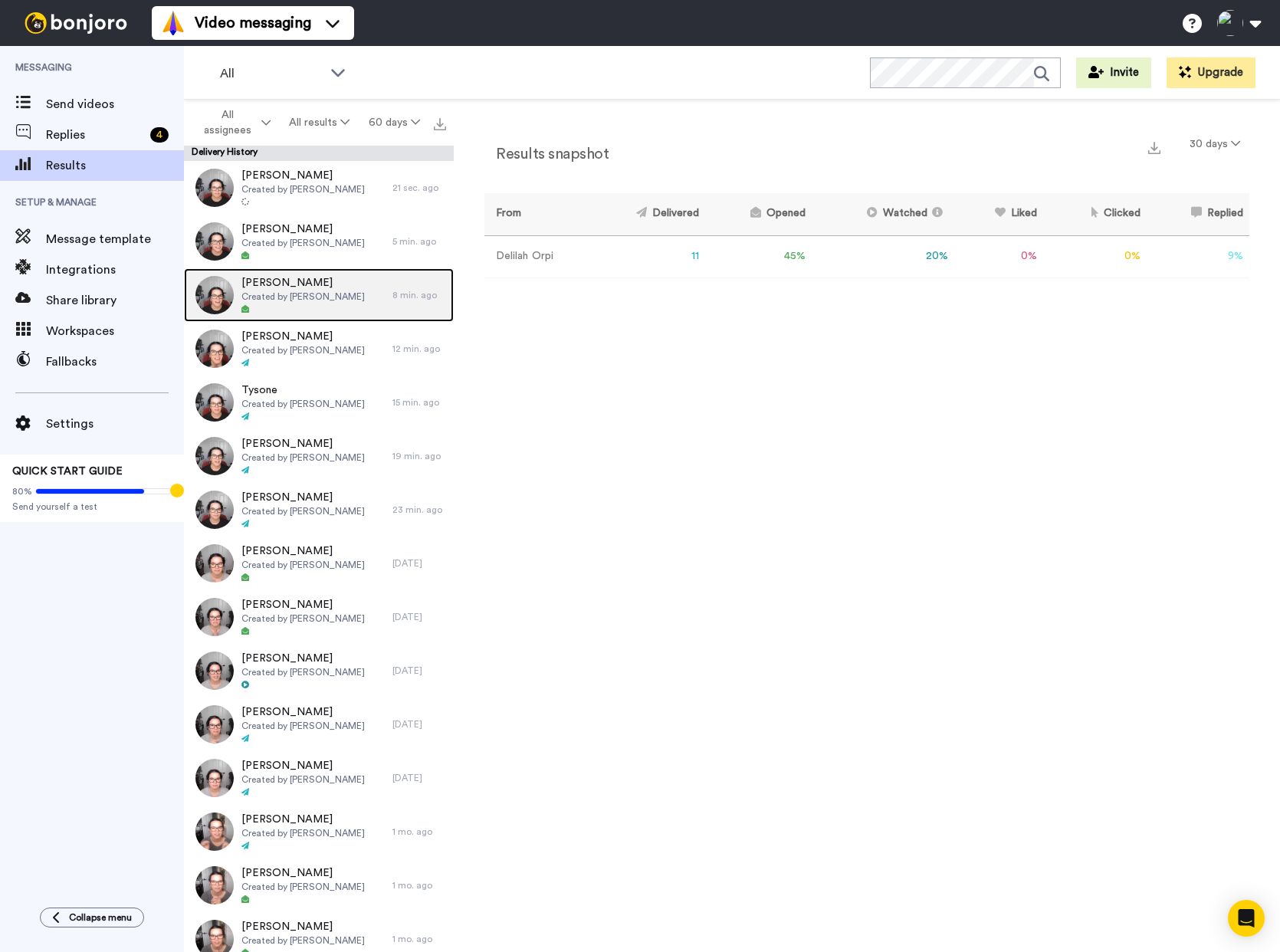
click at [310, 296] on span "Created by [PERSON_NAME]" at bounding box center [303, 296] width 123 height 13
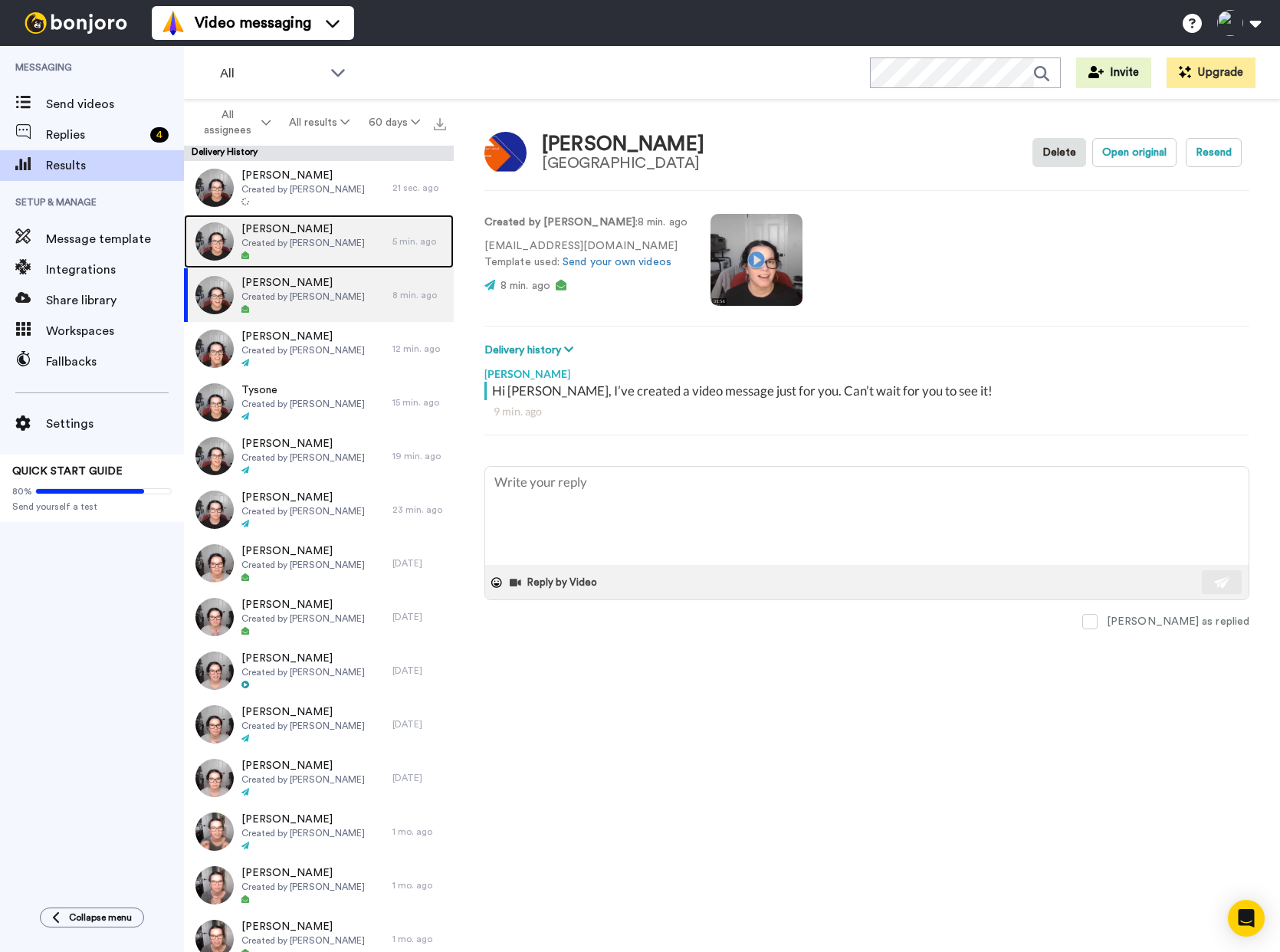
click at [333, 243] on span "Created by [PERSON_NAME]" at bounding box center [303, 243] width 123 height 13
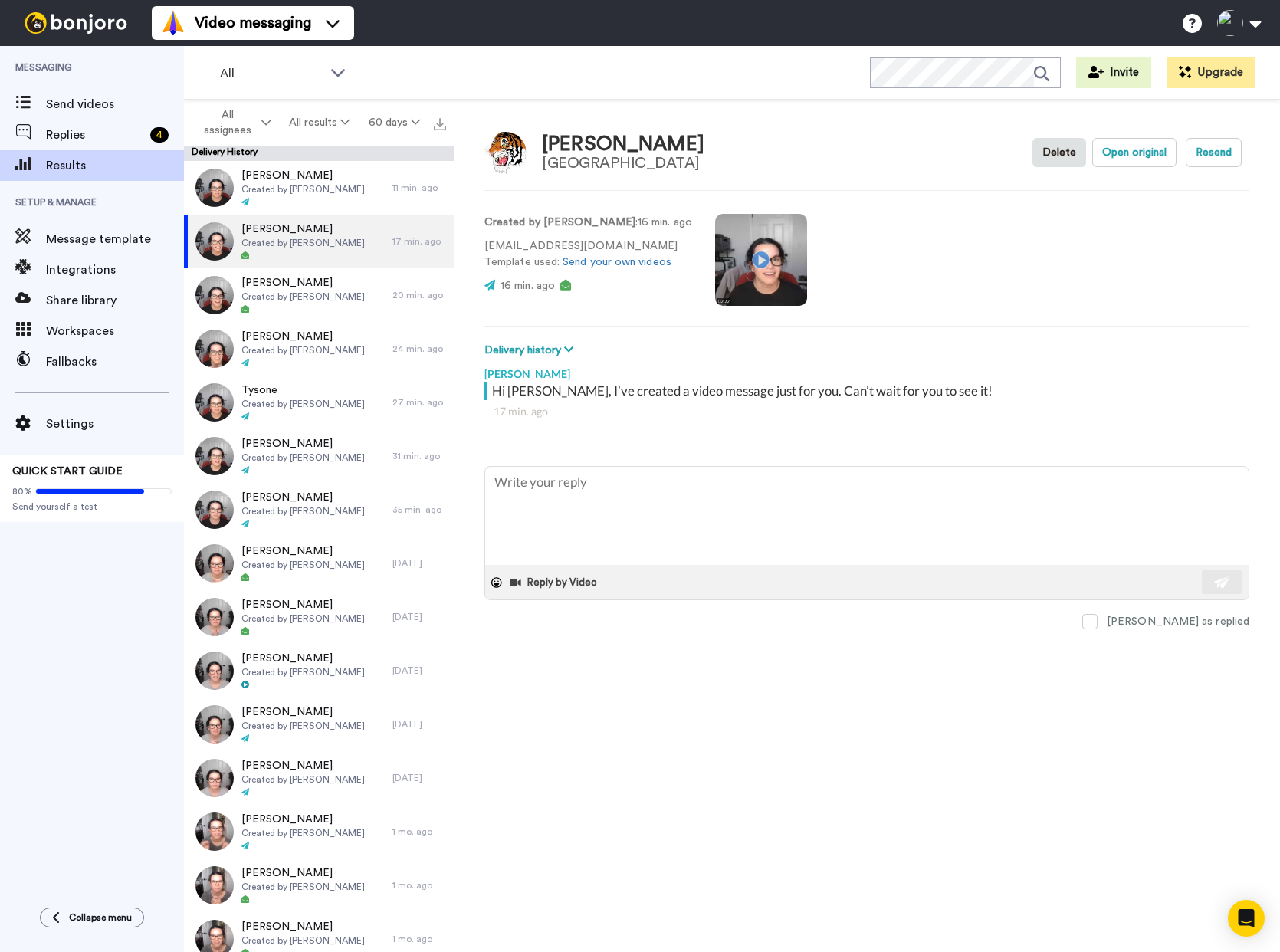
type textarea "x"
